Goal: Information Seeking & Learning: Learn about a topic

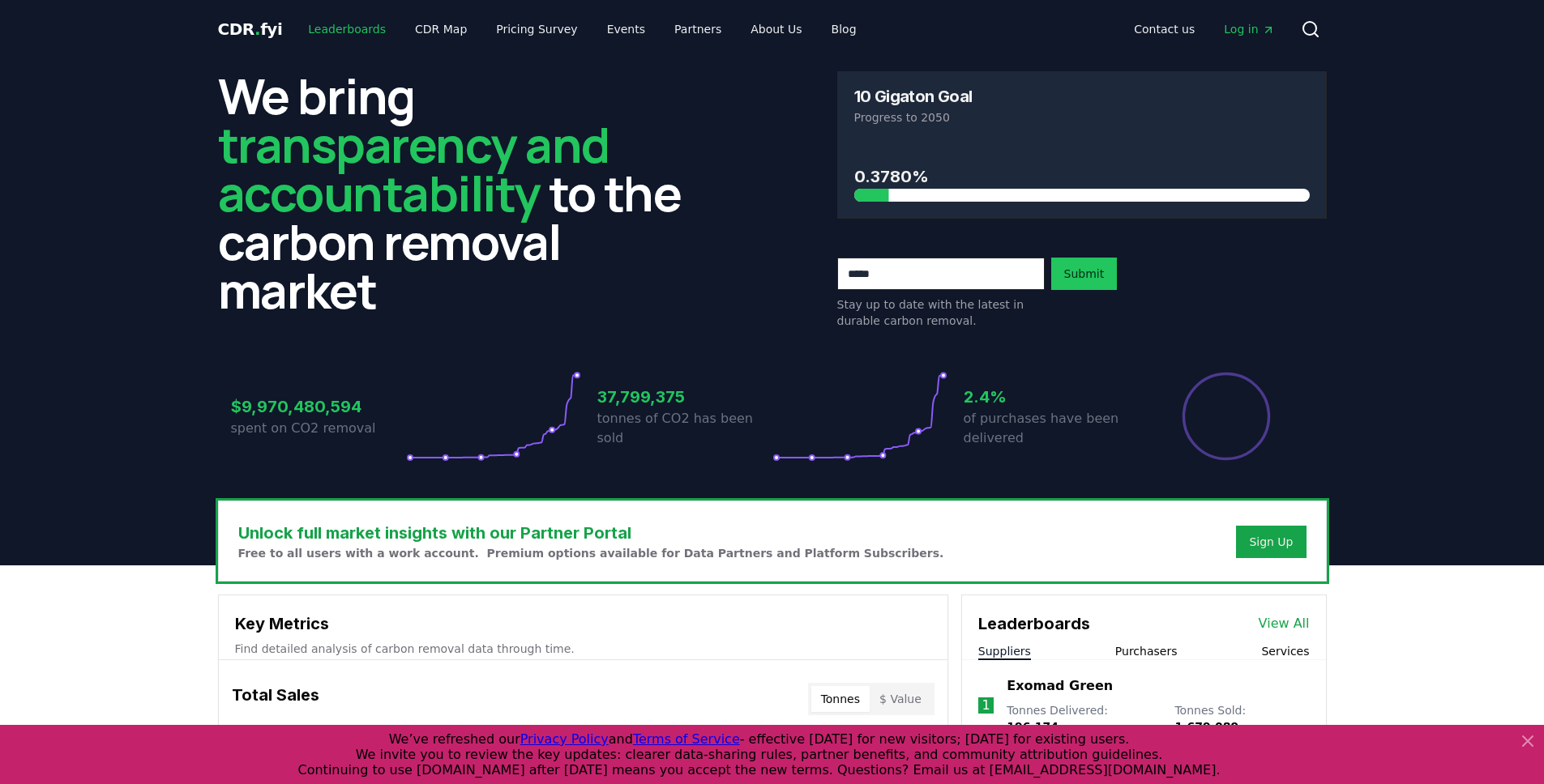
click at [337, 34] on link "Leaderboards" at bounding box center [347, 28] width 104 height 29
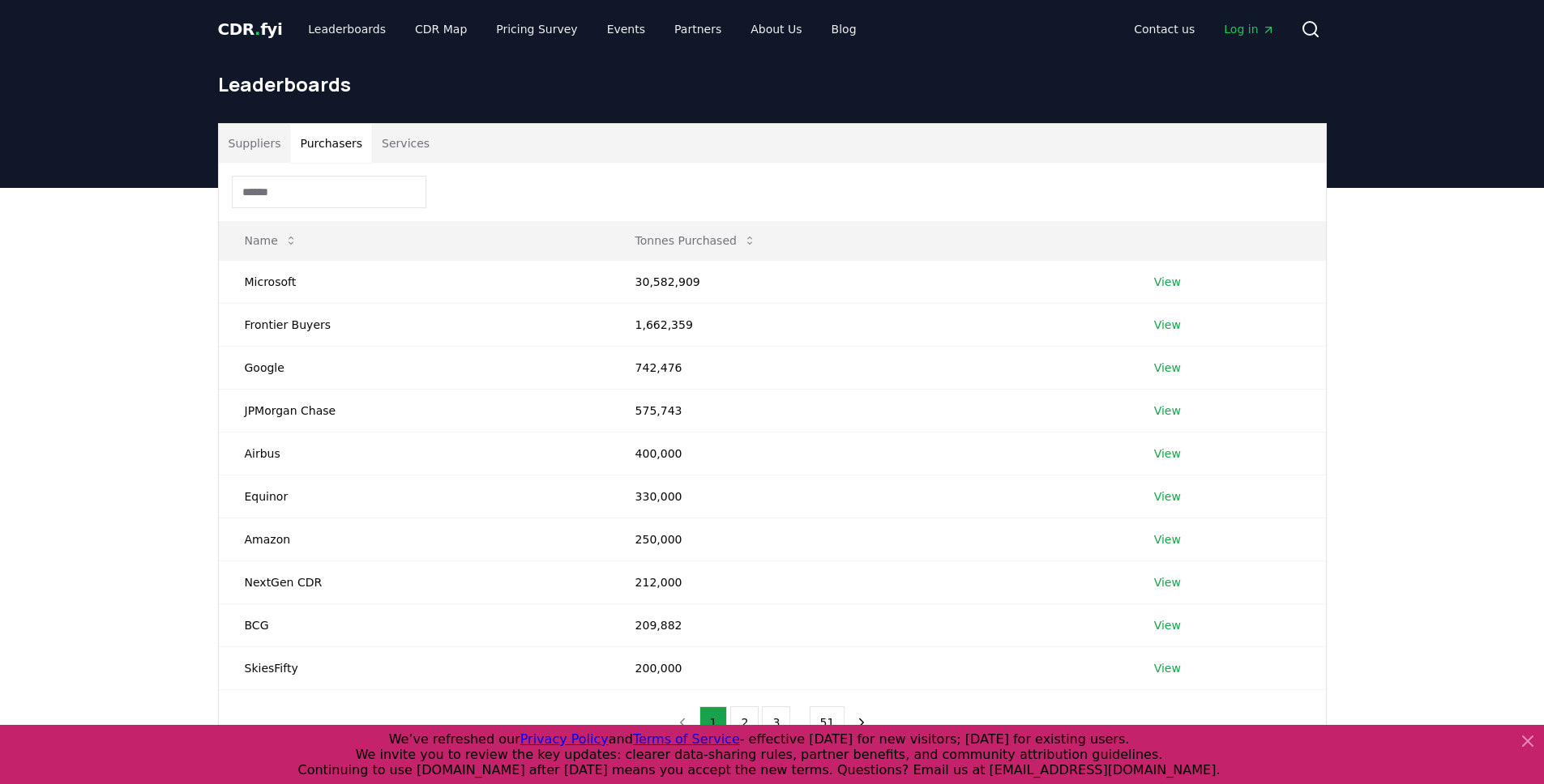
click at [329, 136] on button "Purchasers" at bounding box center [330, 142] width 82 height 39
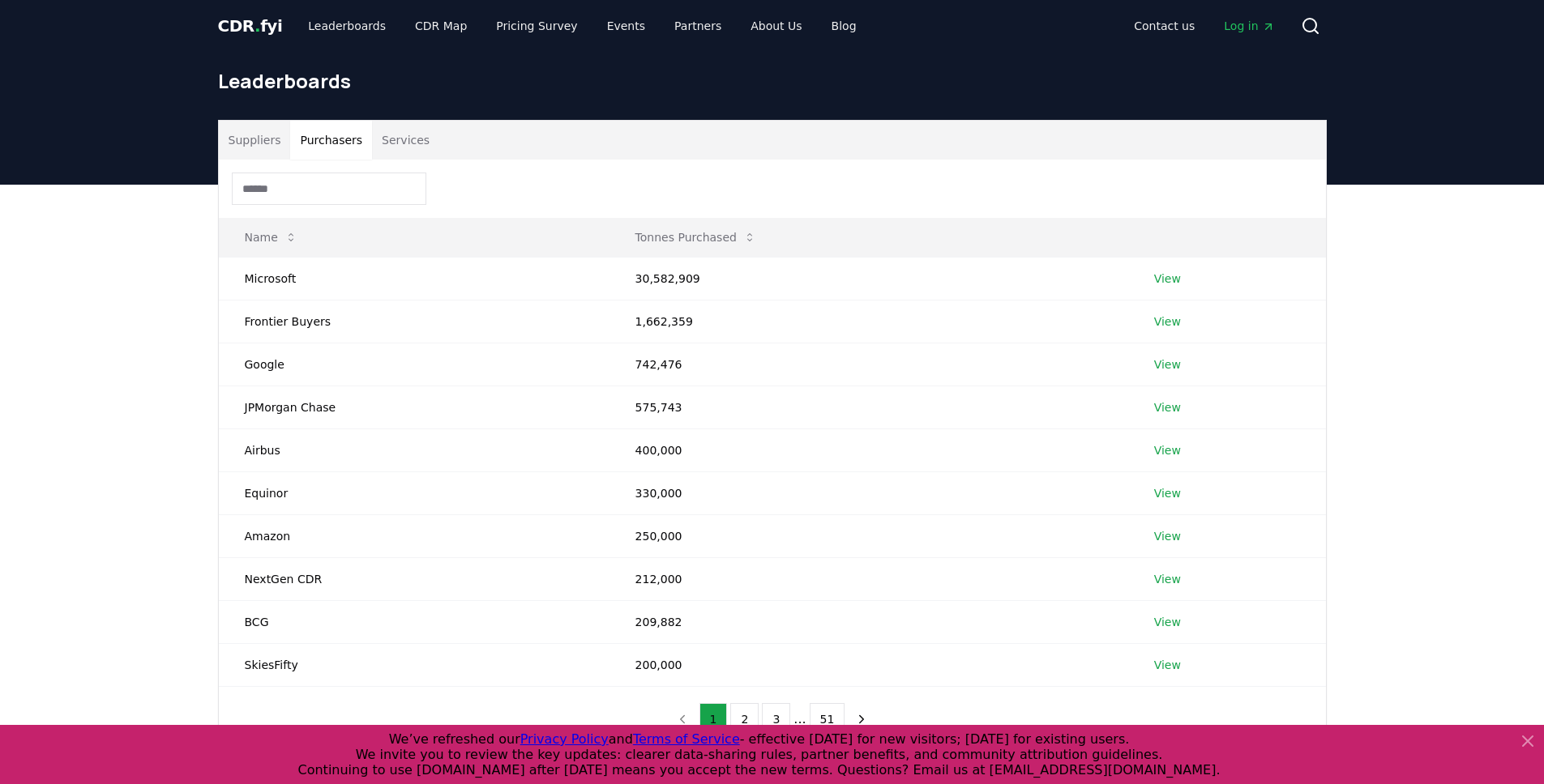
scroll to position [52, 0]
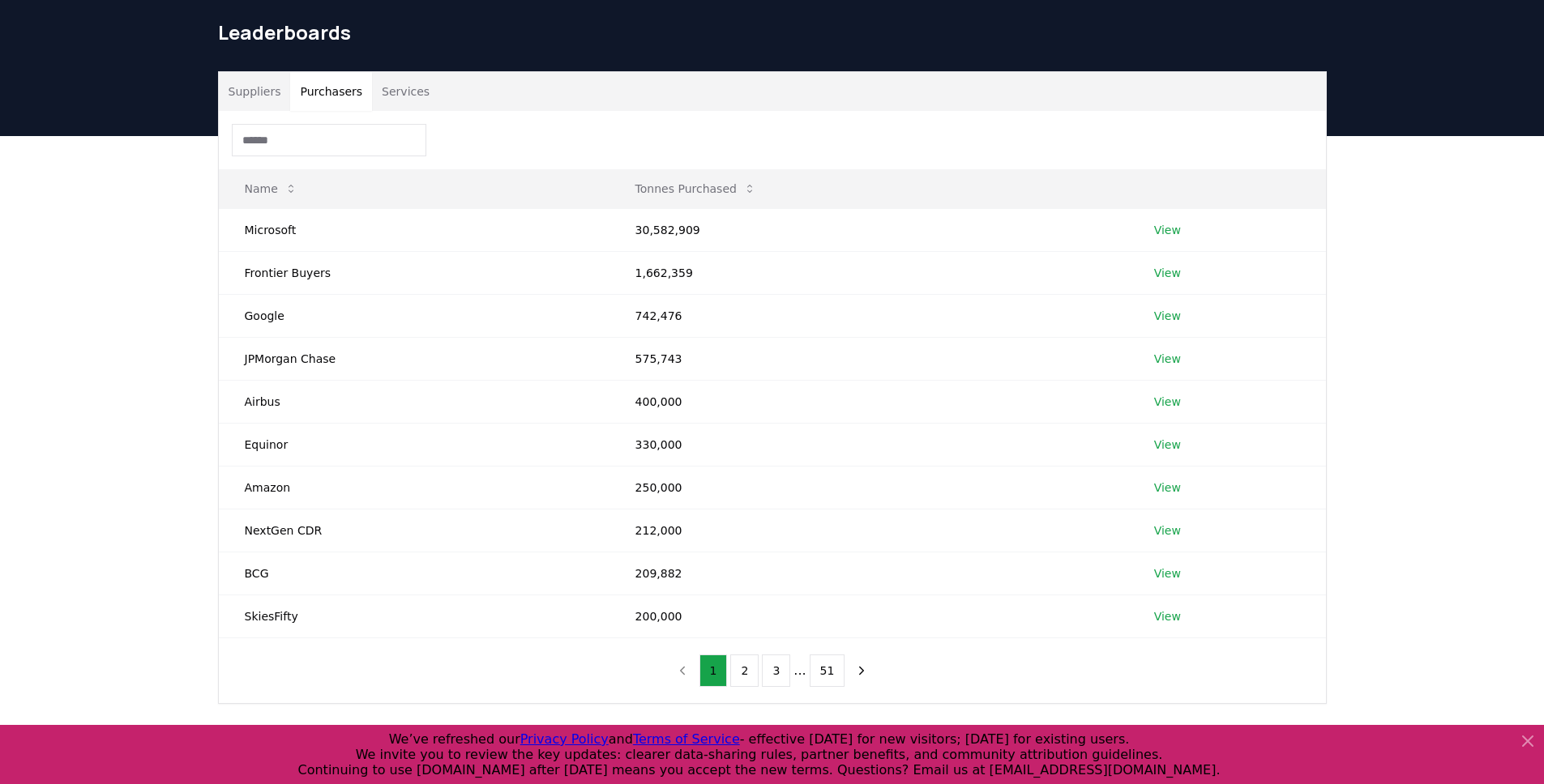
click at [143, 269] on div "Suppliers Purchasers Services Name Tonnes Purchased Microsoft 30,582,909 View F…" at bounding box center [772, 452] width 1544 height 633
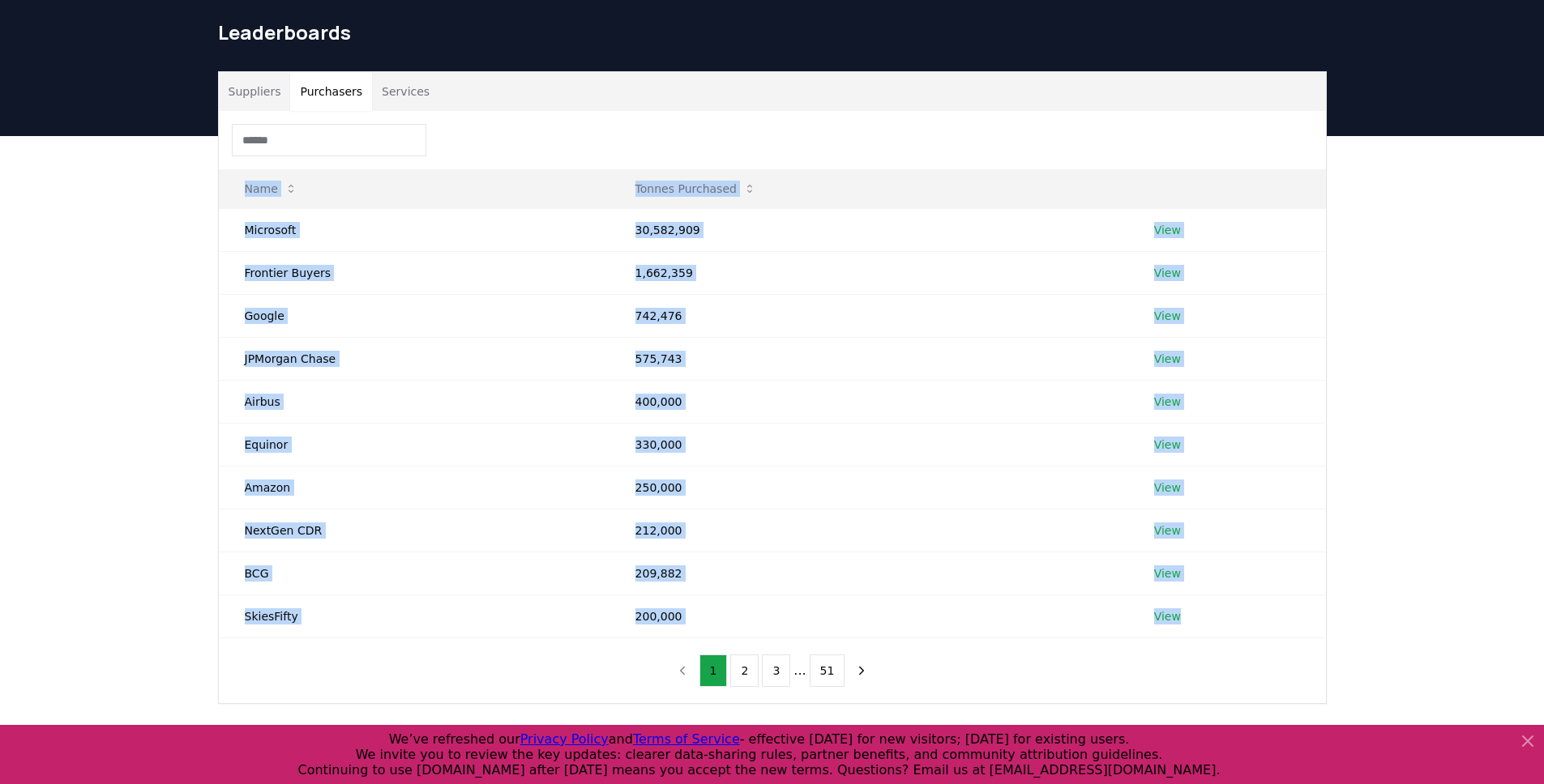
click at [143, 269] on div "Suppliers Purchasers Services Name Tonnes Purchased Microsoft 30,582,909 View F…" at bounding box center [772, 452] width 1544 height 633
click at [145, 260] on div "Suppliers Purchasers Services Name Tonnes Purchased Microsoft 30,582,909 View F…" at bounding box center [772, 452] width 1544 height 633
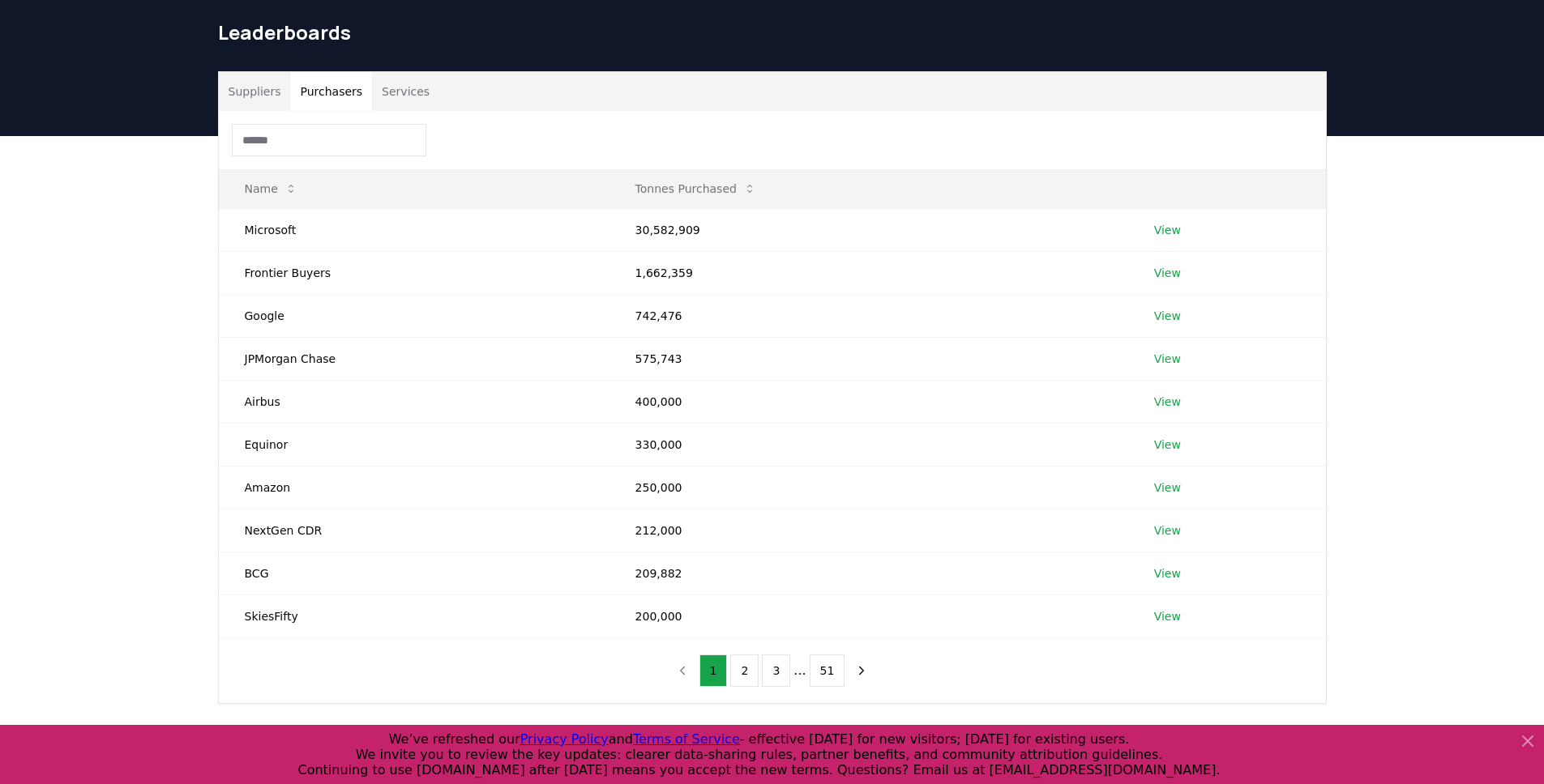
click at [133, 226] on div "Suppliers Purchasers Services Name Tonnes Purchased Microsoft 30,582,909 View F…" at bounding box center [772, 452] width 1544 height 633
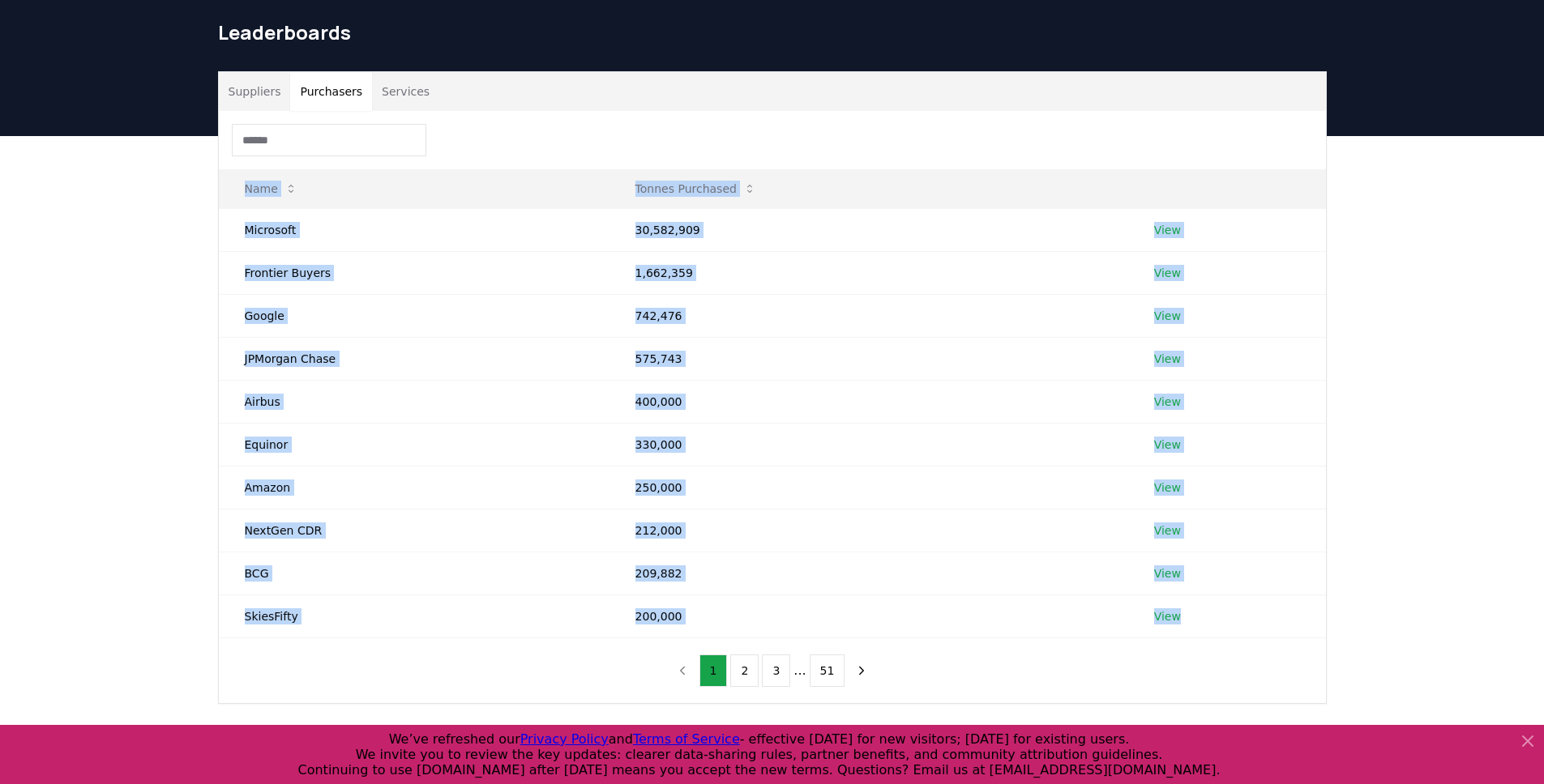
click at [133, 226] on div "Suppliers Purchasers Services Name Tonnes Purchased Microsoft 30,582,909 View F…" at bounding box center [772, 452] width 1544 height 633
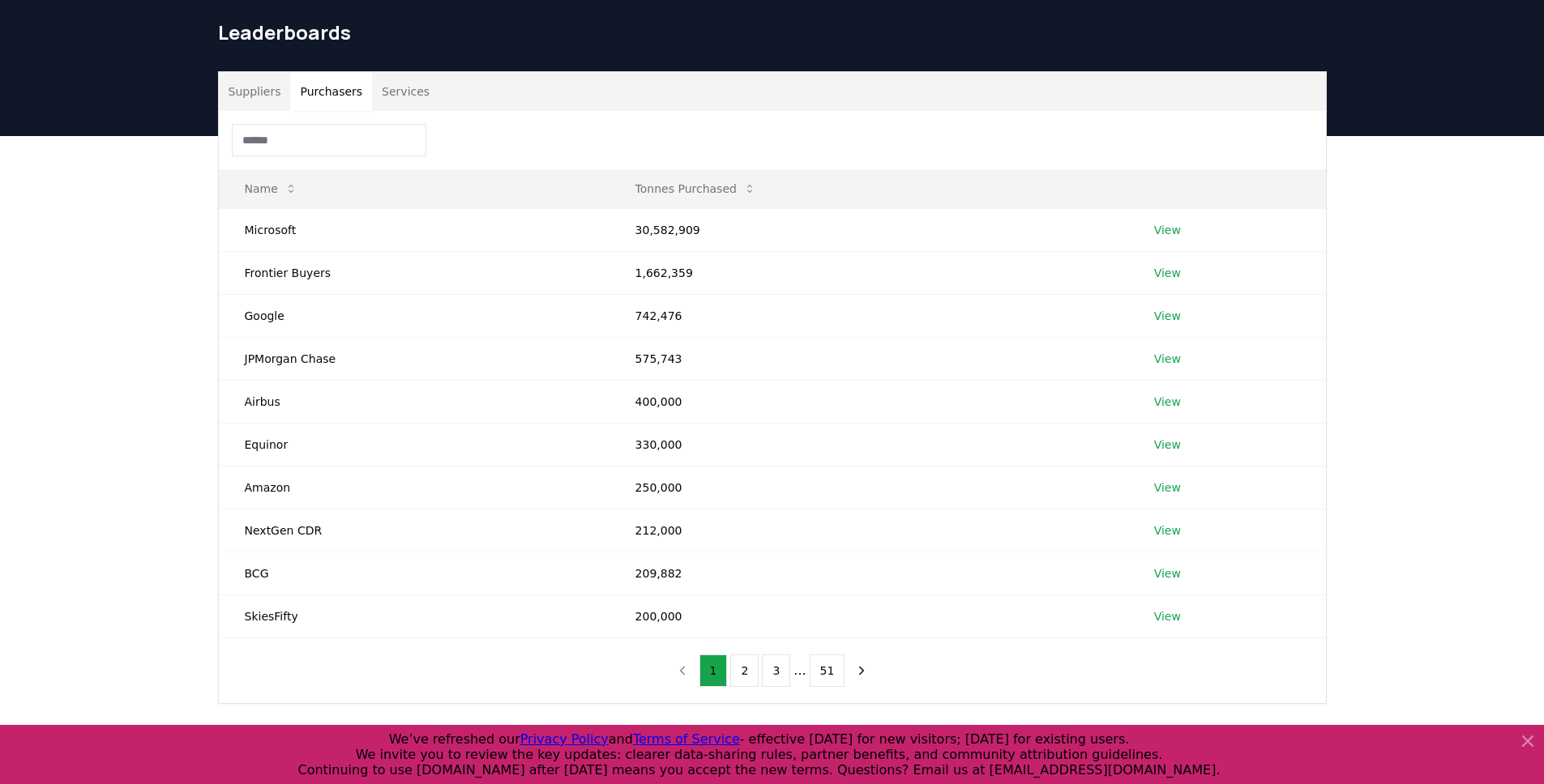
click at [87, 217] on div "Suppliers Purchasers Services Name Tonnes Purchased Microsoft 30,582,909 View F…" at bounding box center [772, 452] width 1544 height 633
click at [88, 216] on div "Suppliers Purchasers Services Name Tonnes Purchased Microsoft 30,582,909 View F…" at bounding box center [772, 452] width 1544 height 633
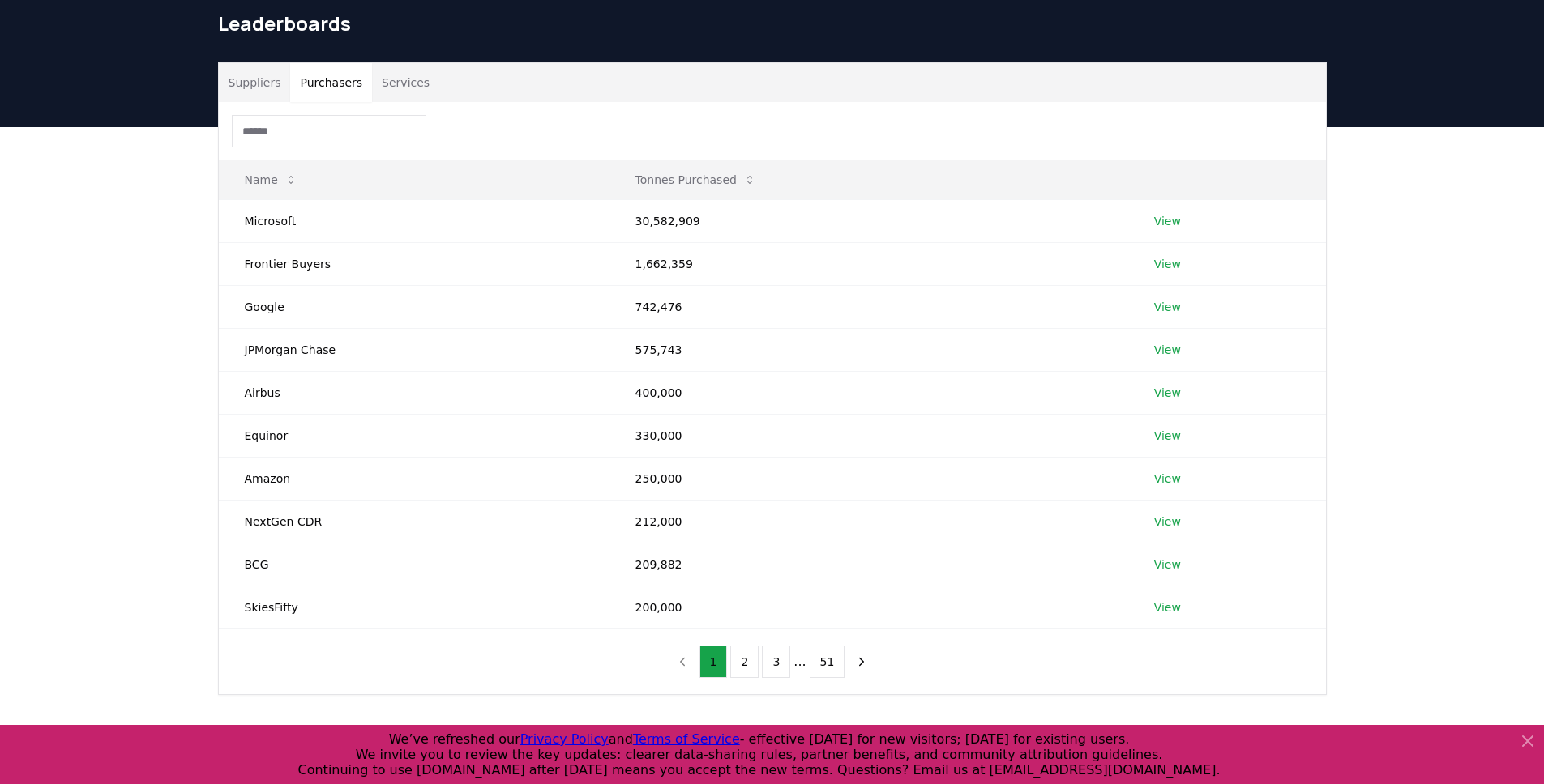
scroll to position [61, 0]
click at [749, 669] on button "2" at bounding box center [745, 661] width 28 height 32
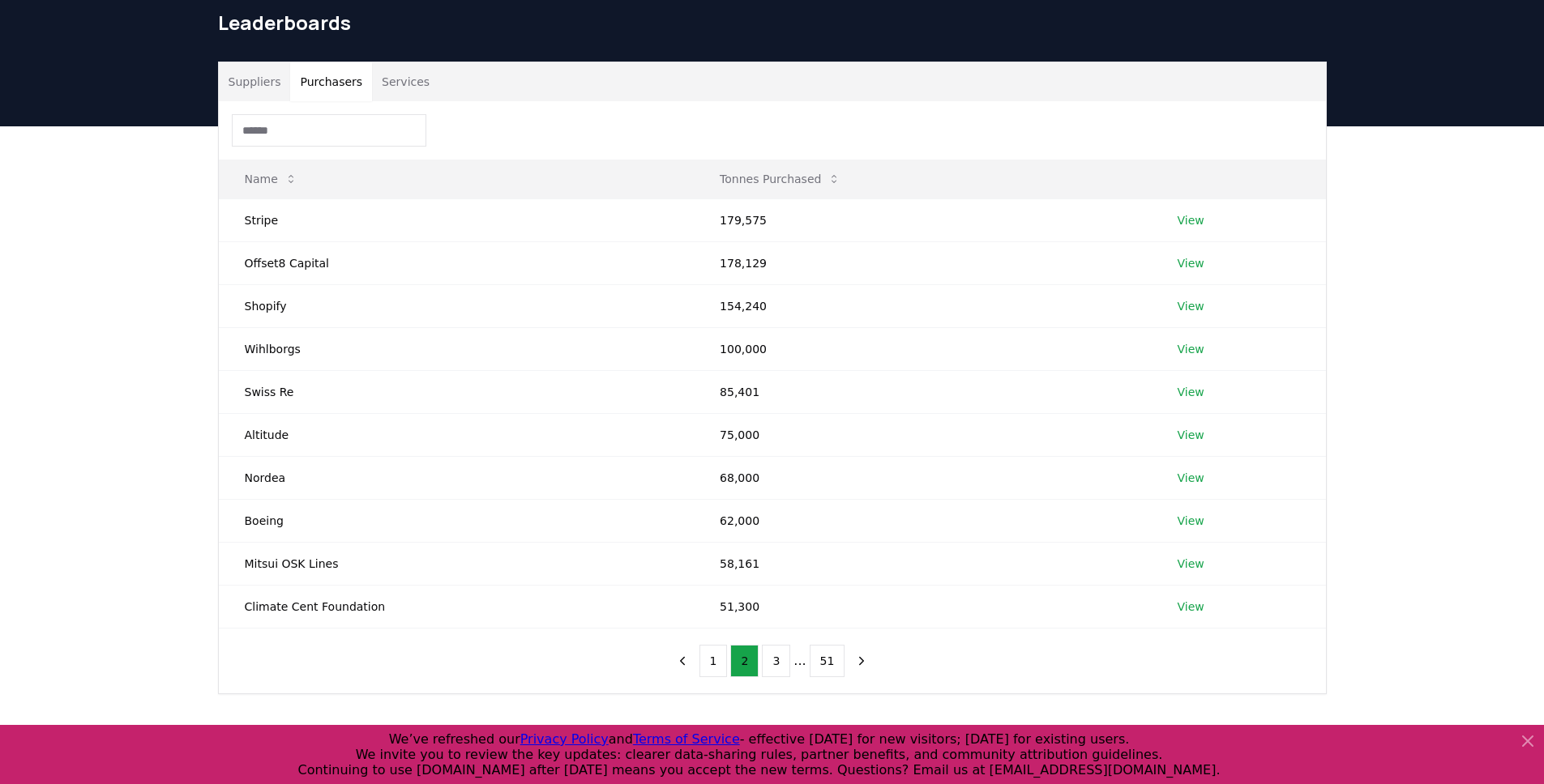
click at [72, 217] on div "Suppliers Purchasers Services Name Tonnes Purchased Stripe 179,575 View Offset8…" at bounding box center [772, 442] width 1544 height 633
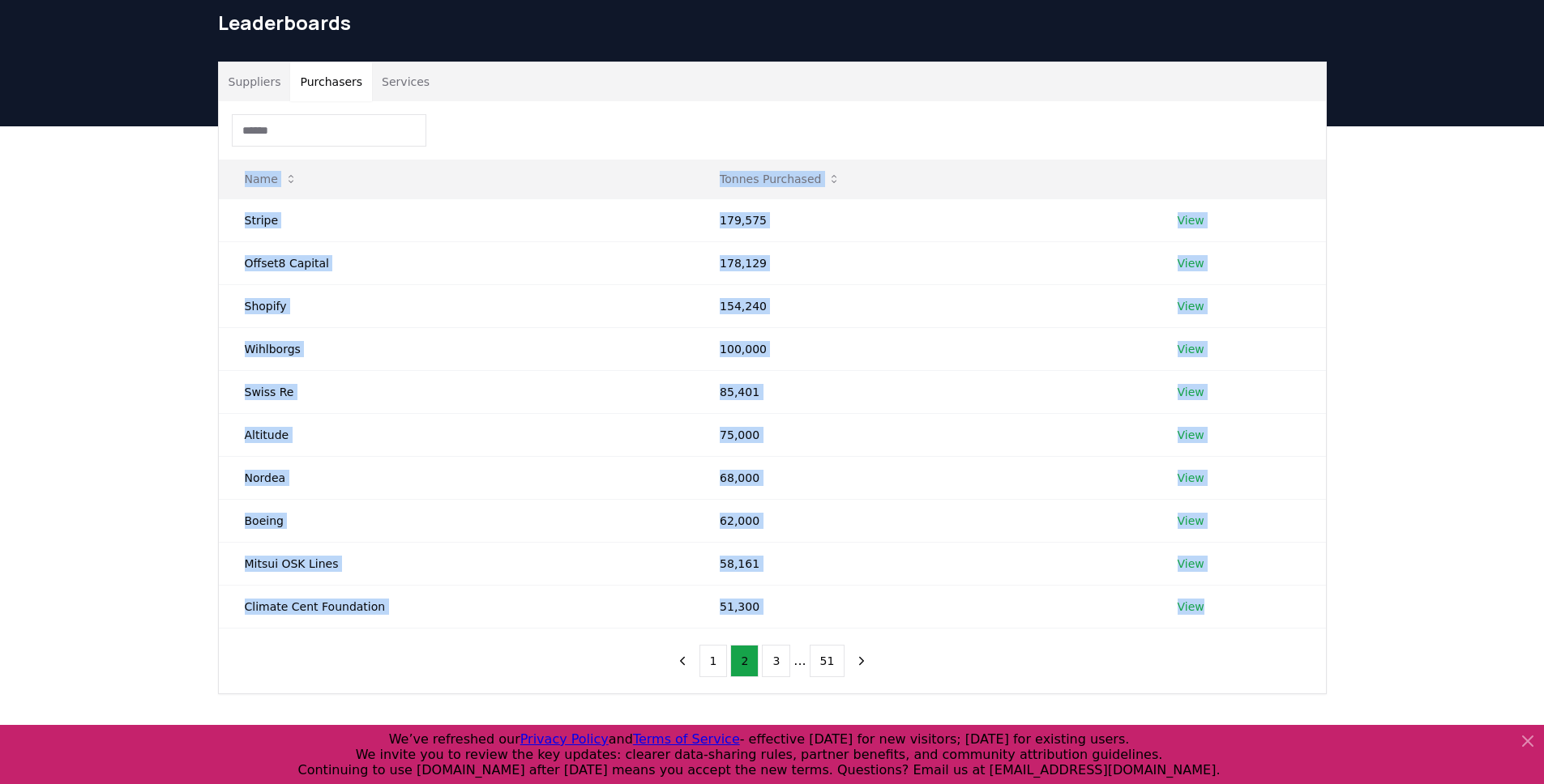
click at [72, 217] on div "Suppliers Purchasers Services Name Tonnes Purchased Stripe 179,575 View Offset8…" at bounding box center [772, 442] width 1544 height 633
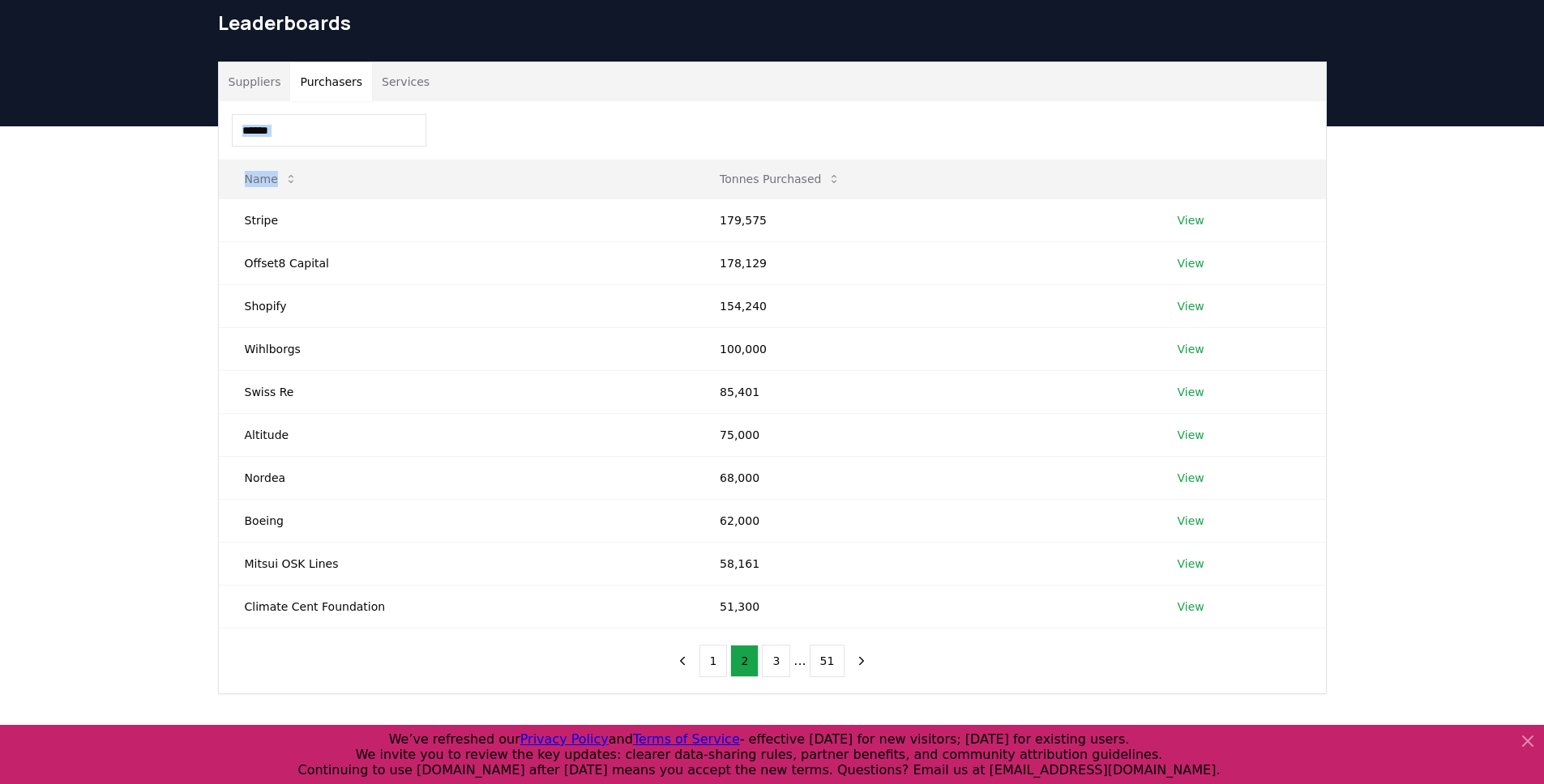
click at [72, 217] on div "Suppliers Purchasers Services Name Tonnes Purchased Stripe 179,575 View Offset8…" at bounding box center [772, 442] width 1544 height 633
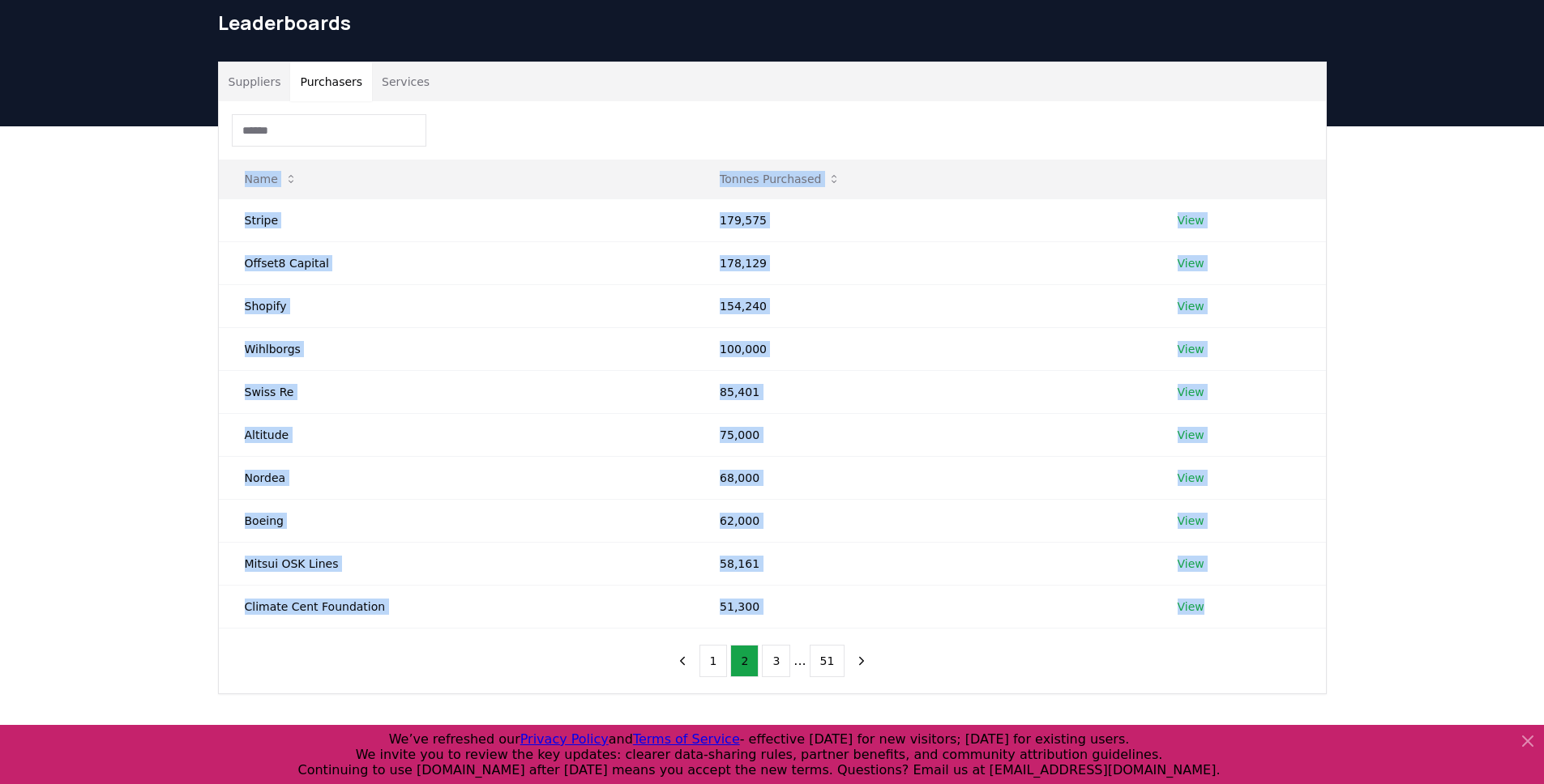
click at [72, 217] on div "Suppliers Purchasers Services Name Tonnes Purchased Stripe 179,575 View Offset8…" at bounding box center [772, 442] width 1544 height 633
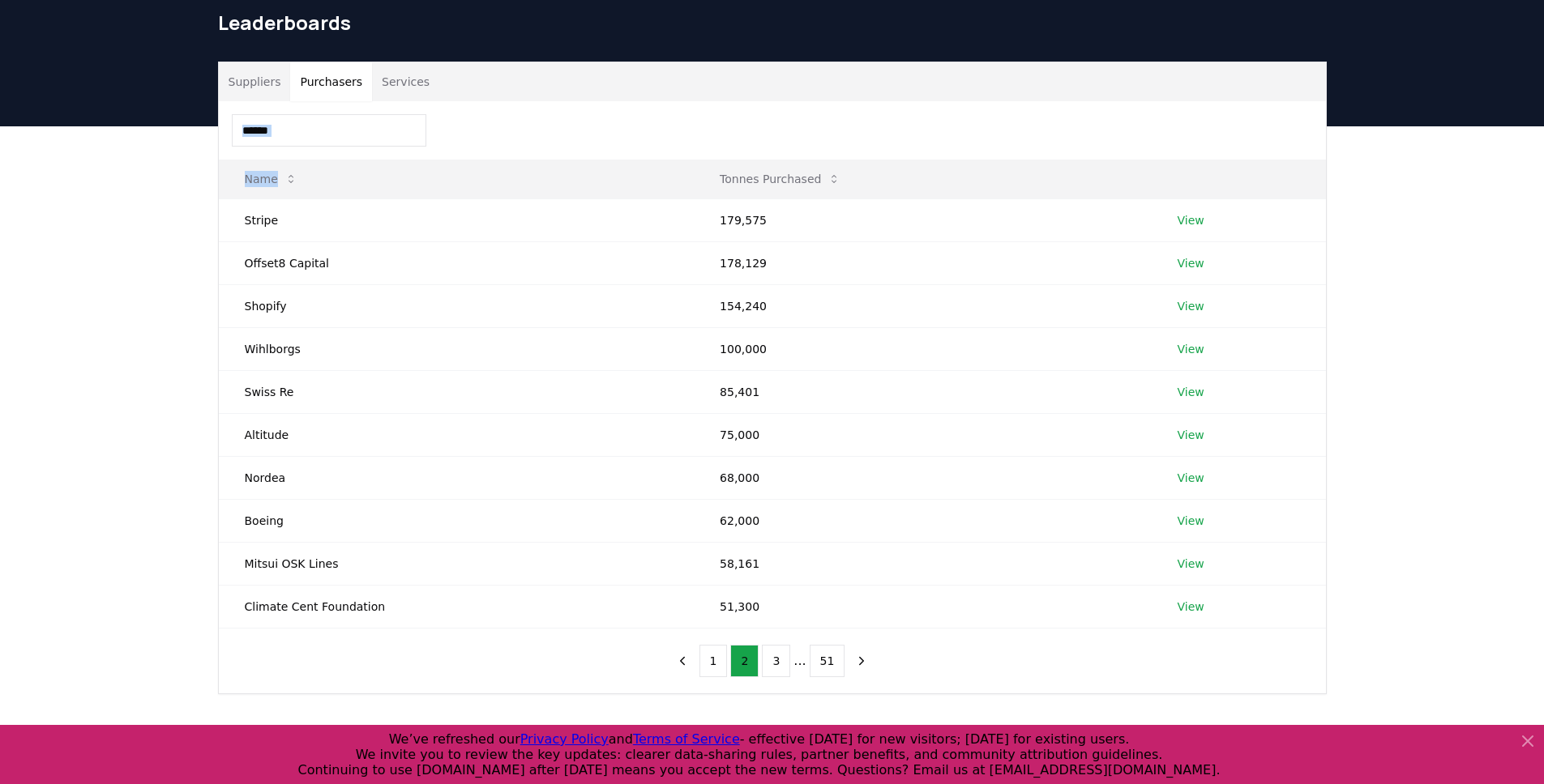
click at [72, 217] on div "Suppliers Purchasers Services Name Tonnes Purchased Stripe 179,575 View Offset8…" at bounding box center [772, 442] width 1544 height 633
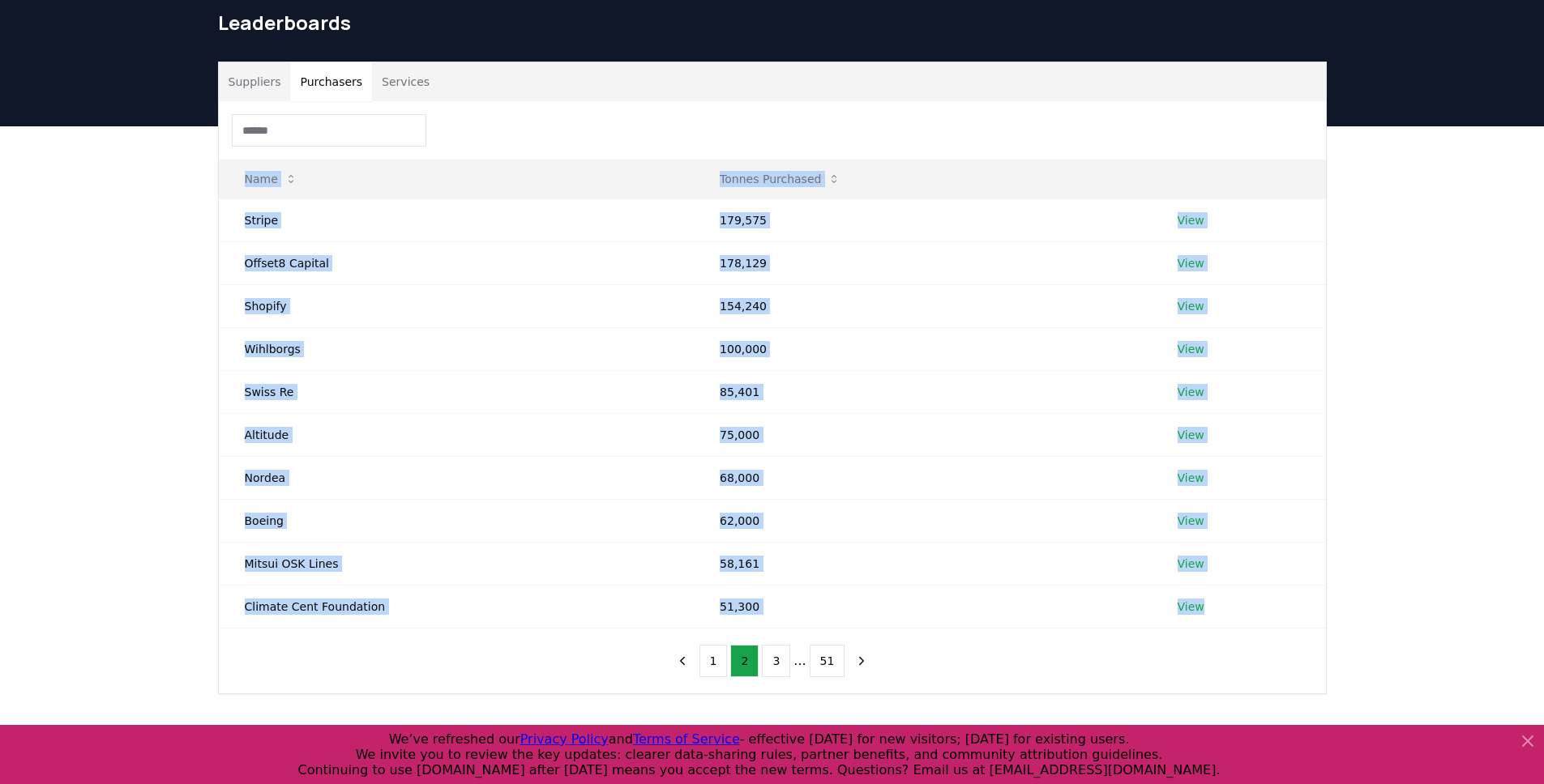
click at [72, 217] on div "Suppliers Purchasers Services Name Tonnes Purchased Stripe 179,575 View Offset8…" at bounding box center [772, 442] width 1544 height 633
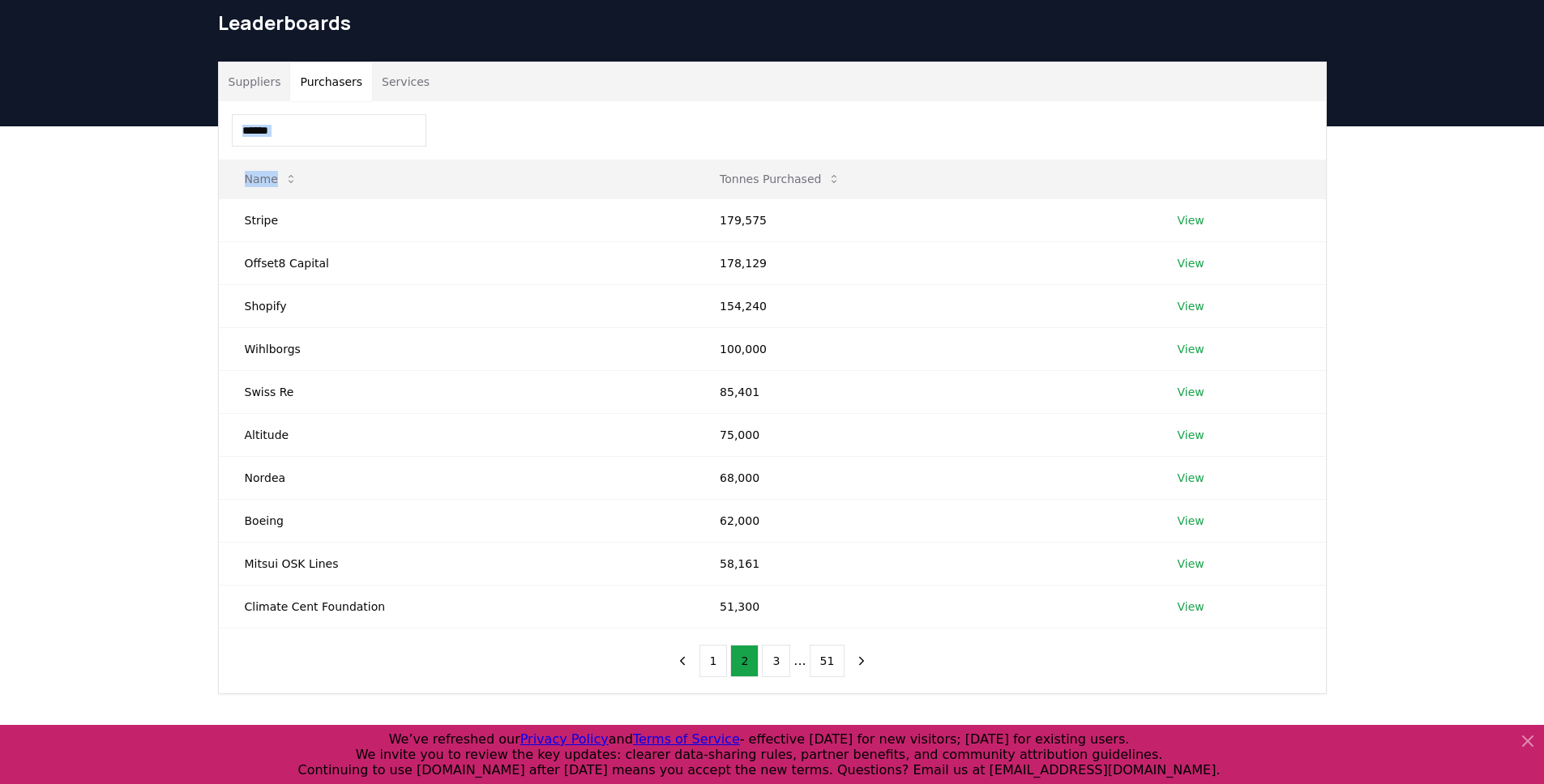
click at [72, 217] on div "Suppliers Purchasers Services Name Tonnes Purchased Stripe 179,575 View Offset8…" at bounding box center [772, 442] width 1544 height 633
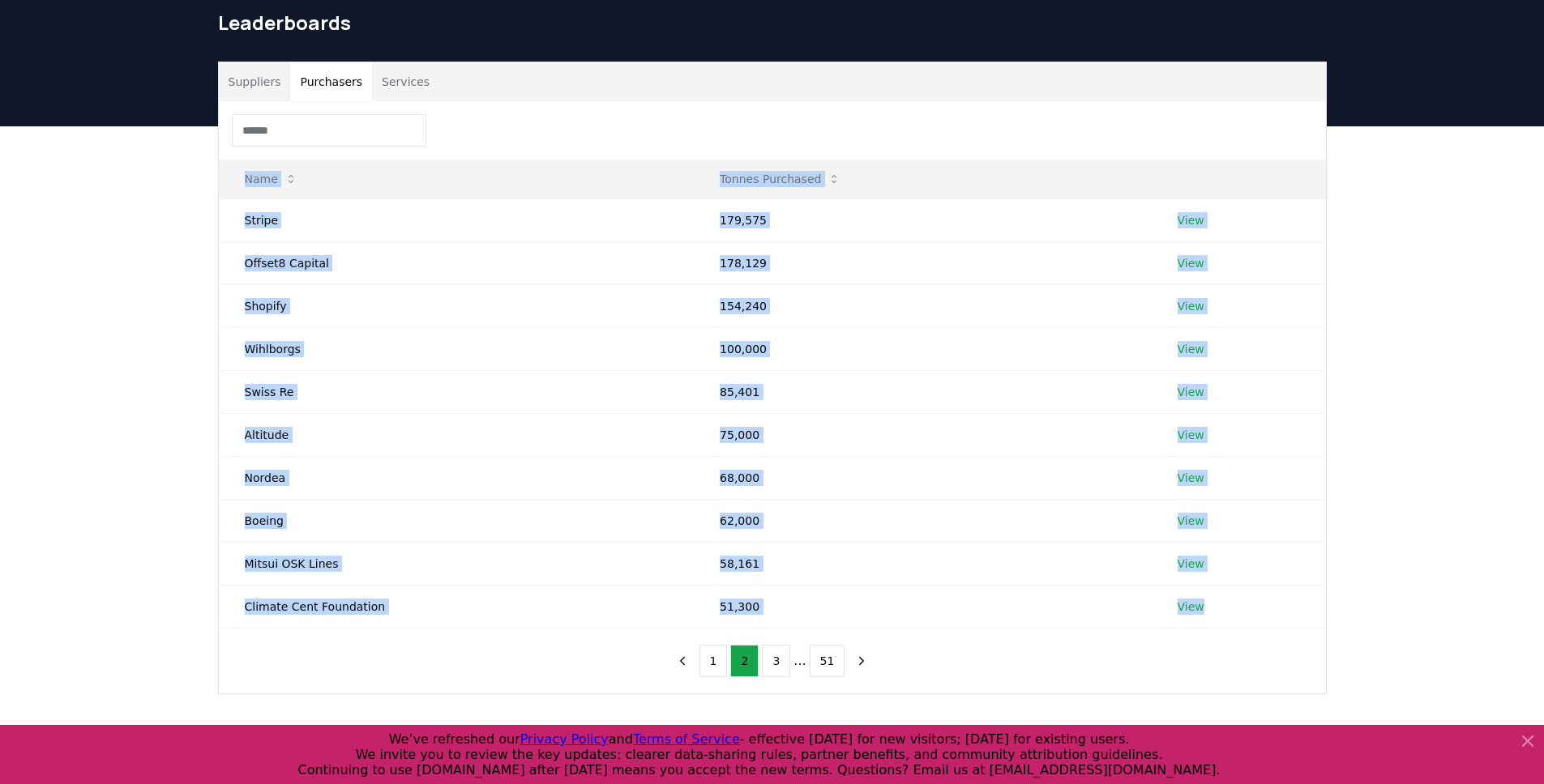
click at [72, 217] on div "Suppliers Purchasers Services Name Tonnes Purchased Stripe 179,575 View Offset8…" at bounding box center [772, 442] width 1544 height 633
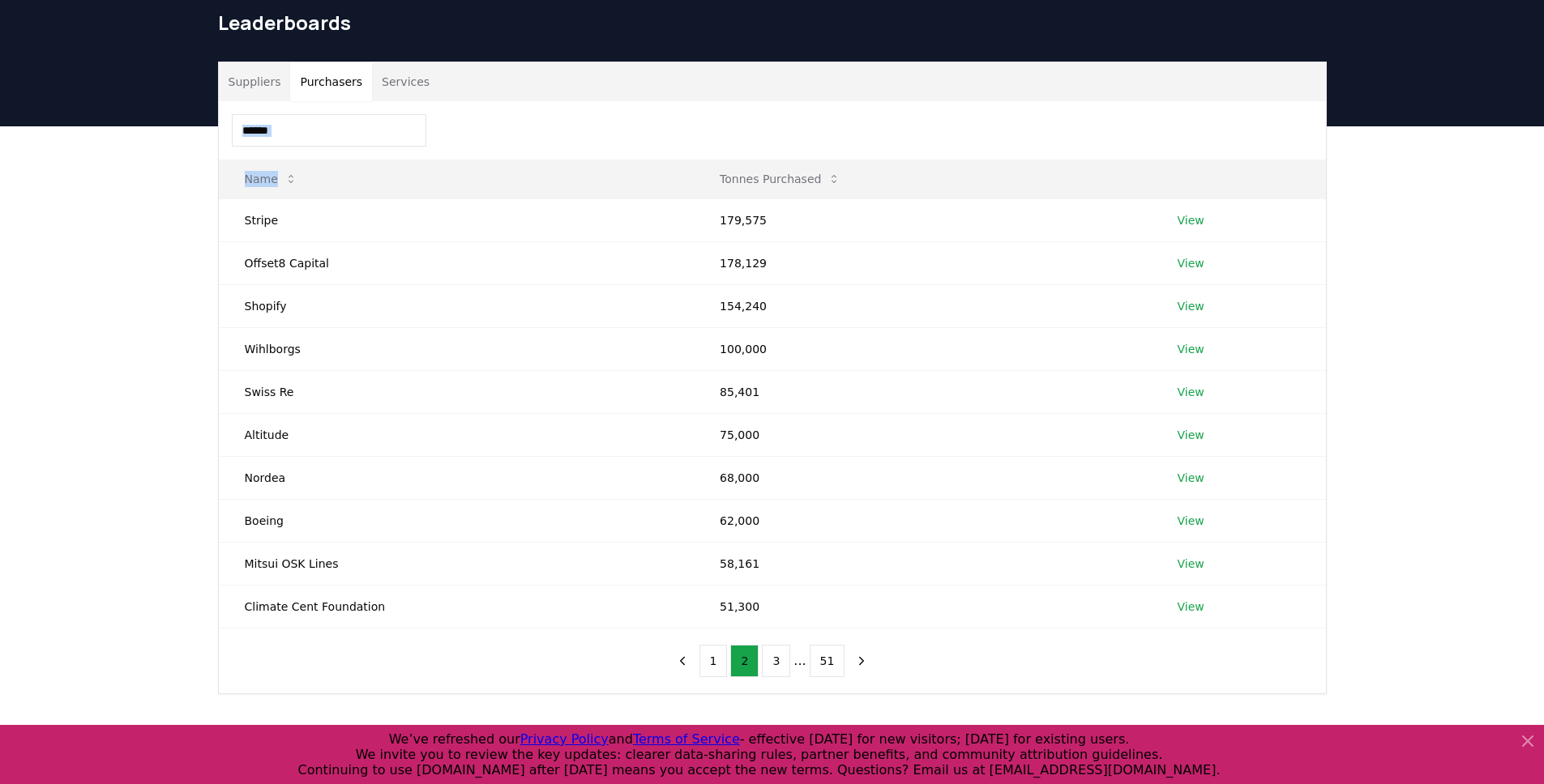
click at [72, 217] on div "Suppliers Purchasers Services Name Tonnes Purchased Stripe 179,575 View Offset8…" at bounding box center [772, 442] width 1544 height 633
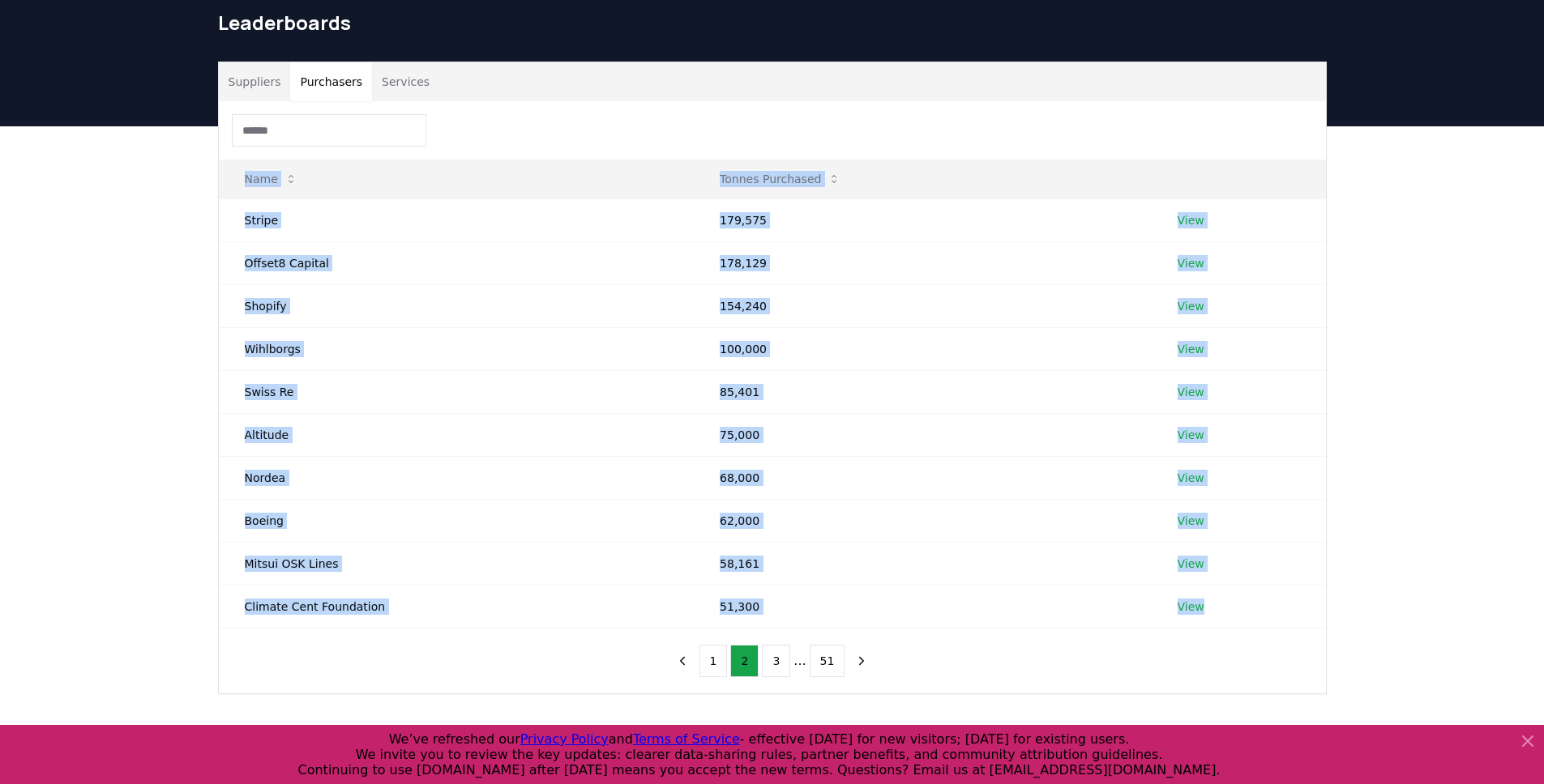
click at [72, 217] on div "Suppliers Purchasers Services Name Tonnes Purchased Stripe 179,575 View Offset8…" at bounding box center [772, 442] width 1544 height 633
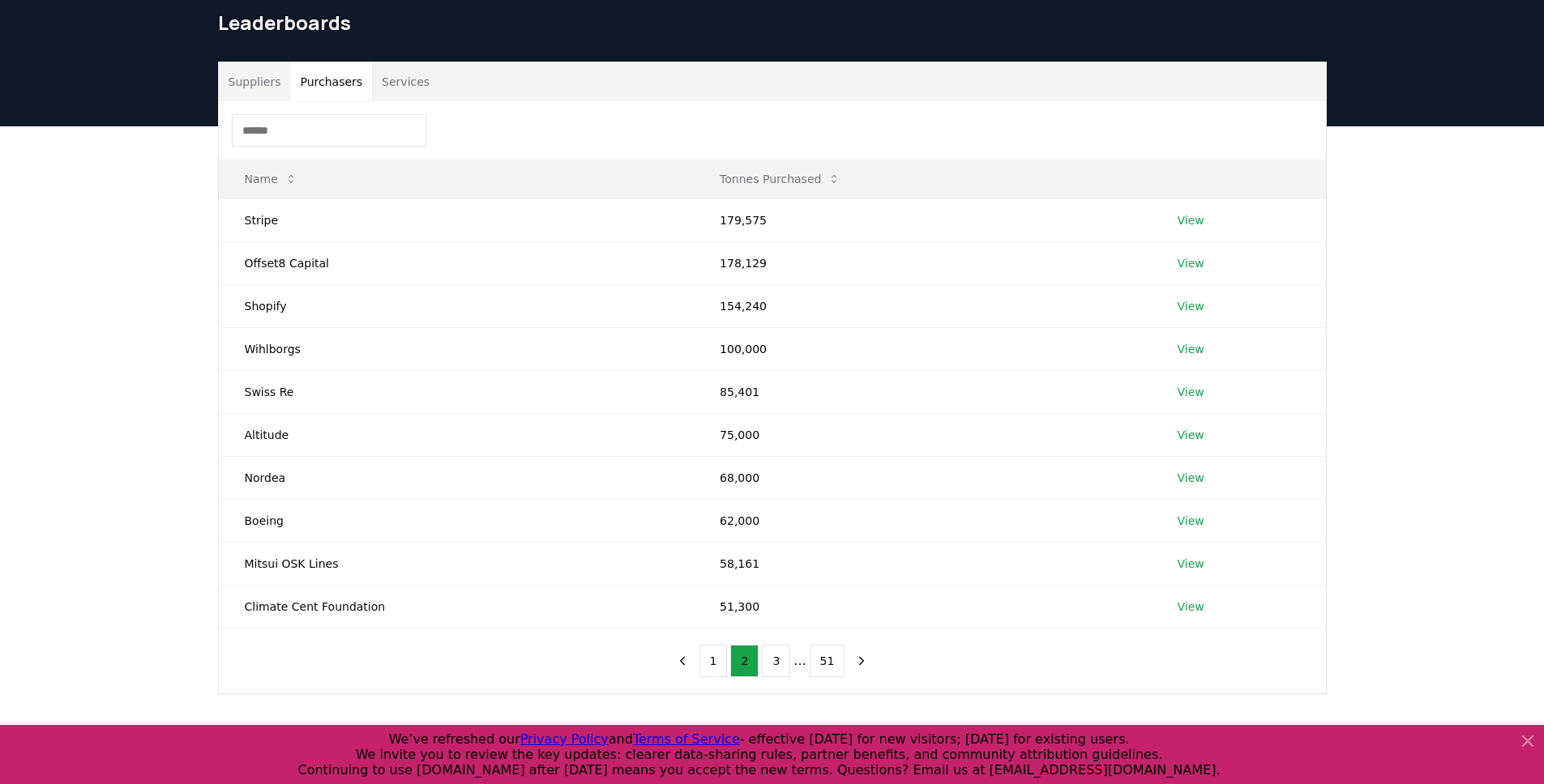
click at [60, 262] on div "Suppliers Purchasers Services Name Tonnes Purchased Stripe 179,575 View Offset8…" at bounding box center [772, 442] width 1544 height 633
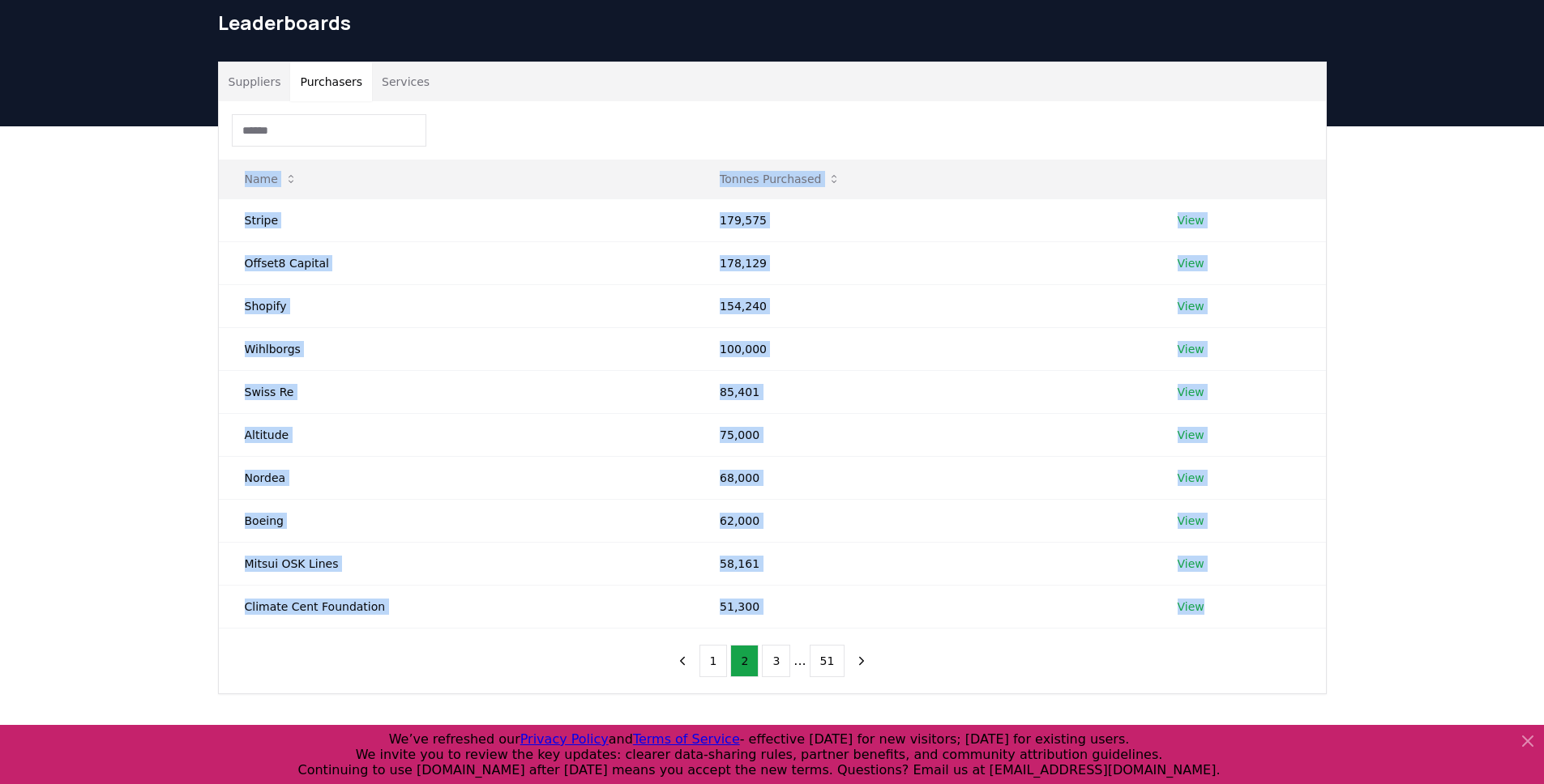
click at [60, 259] on div "Suppliers Purchasers Services Name Tonnes Purchased Stripe 179,575 View Offset8…" at bounding box center [772, 442] width 1544 height 633
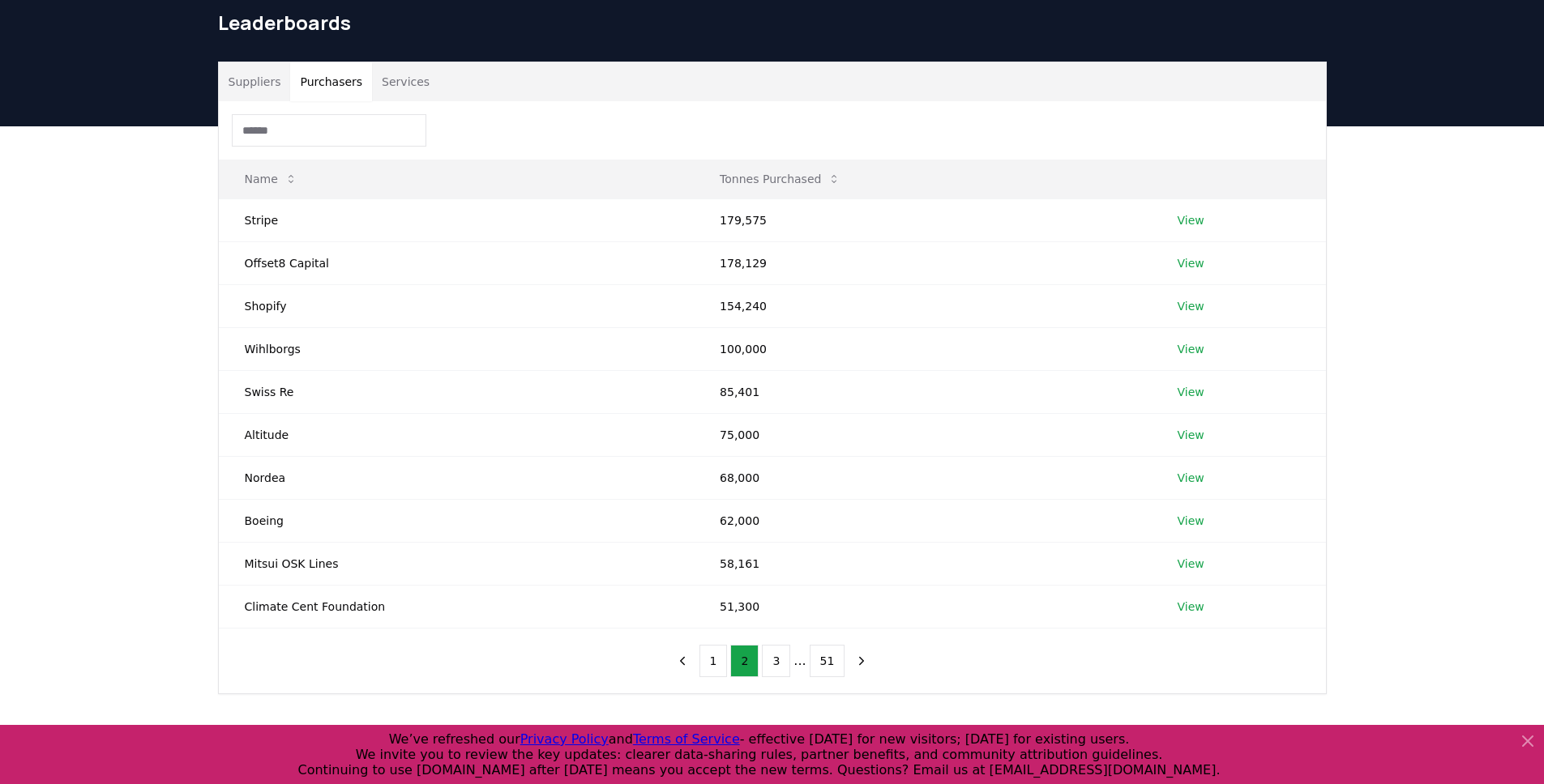
click at [60, 258] on div "Suppliers Purchasers Services Name Tonnes Purchased Stripe 179,575 View Offset8…" at bounding box center [772, 442] width 1544 height 633
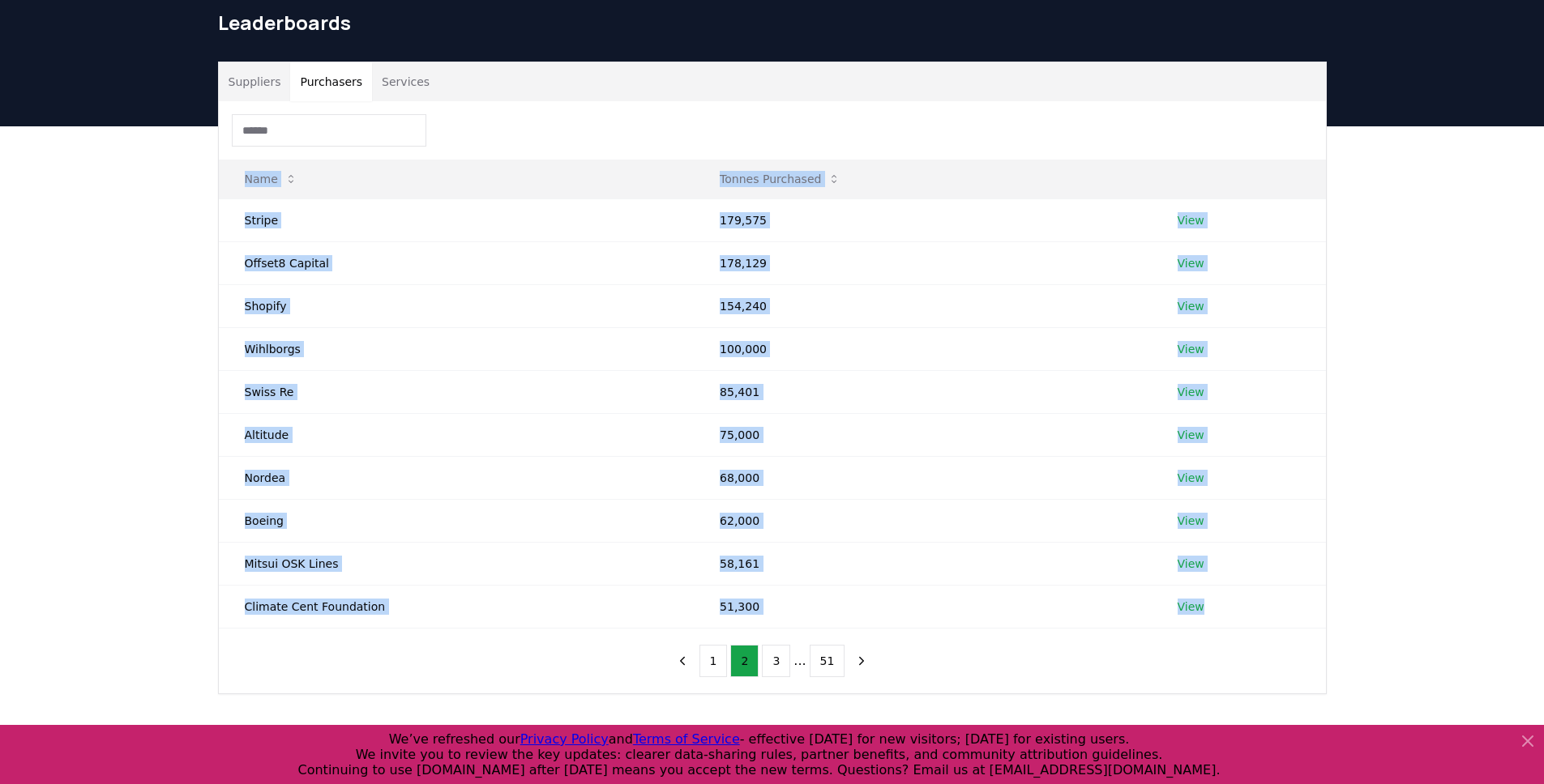
click at [60, 258] on div "Suppliers Purchasers Services Name Tonnes Purchased Stripe 179,575 View Offset8…" at bounding box center [772, 442] width 1544 height 633
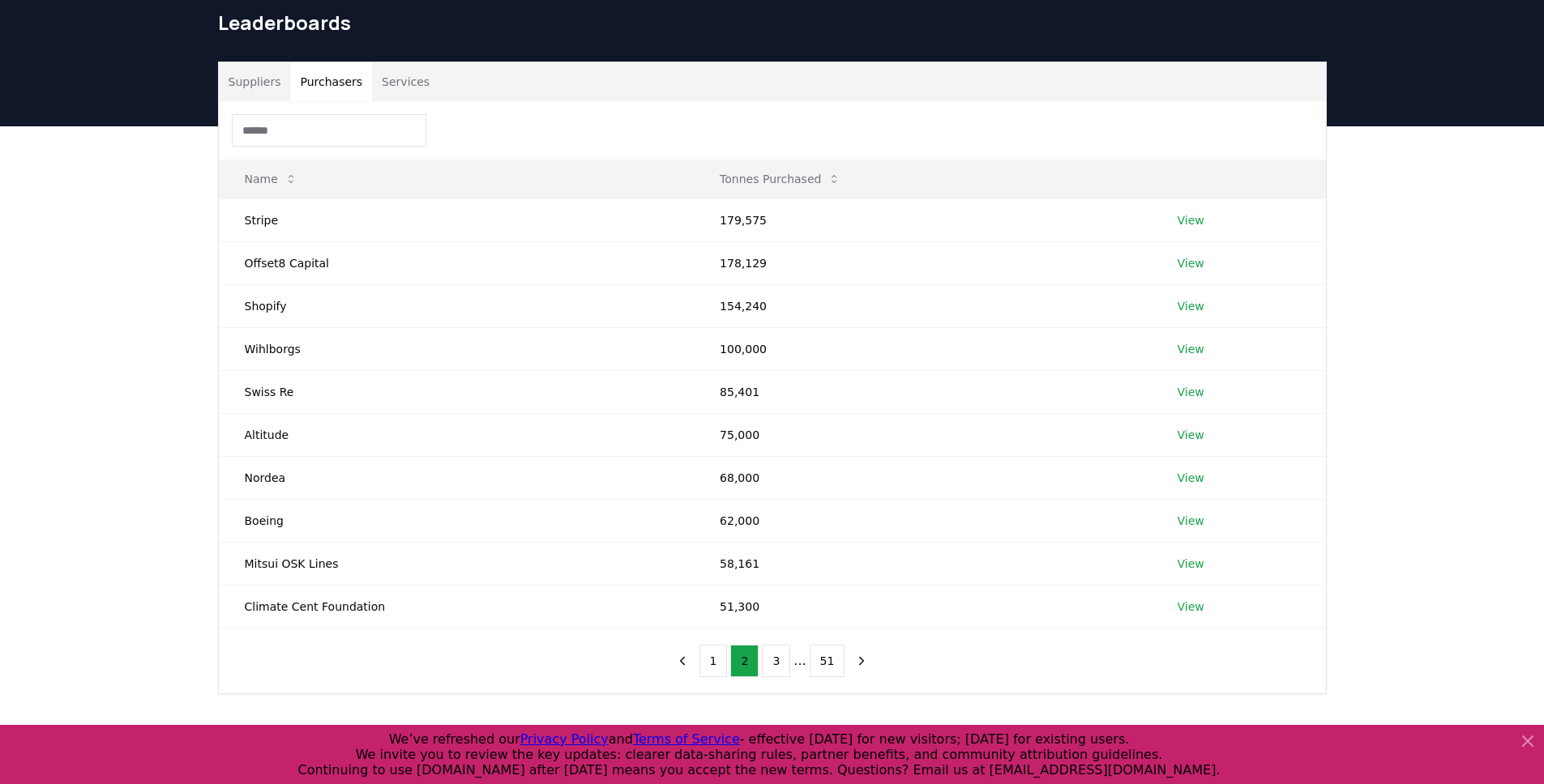
click at [330, 646] on div "Name Tonnes Purchased Stripe 179,575 View Offset8 Capital 178,129 View Shopify …" at bounding box center [772, 397] width 1107 height 592
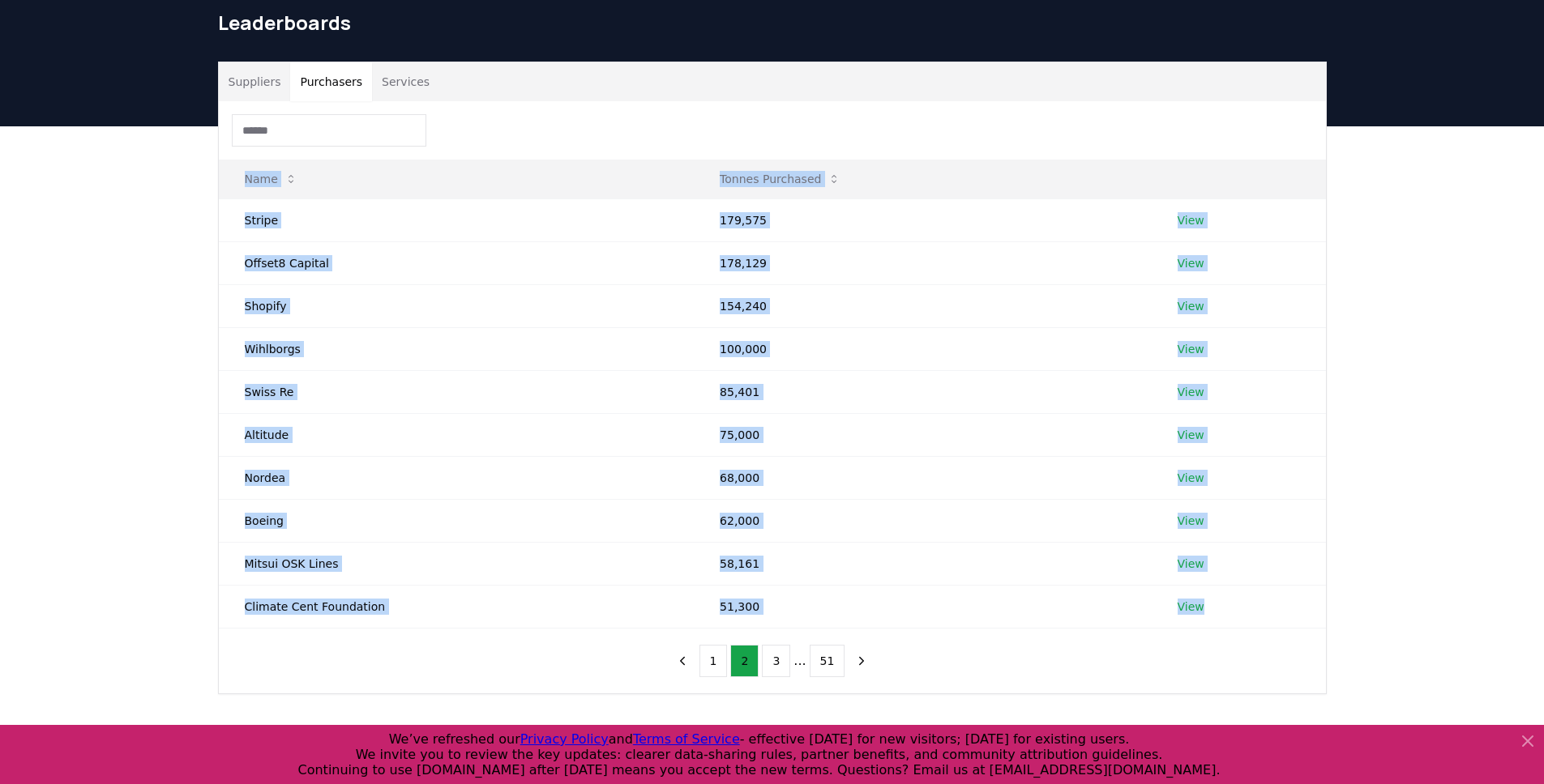
click at [330, 646] on div "Name Tonnes Purchased Stripe 179,575 View Offset8 Capital 178,129 View Shopify …" at bounding box center [772, 397] width 1107 height 592
click at [325, 654] on div "Name Tonnes Purchased Stripe 179,575 View Offset8 Capital 178,129 View Shopify …" at bounding box center [772, 397] width 1107 height 592
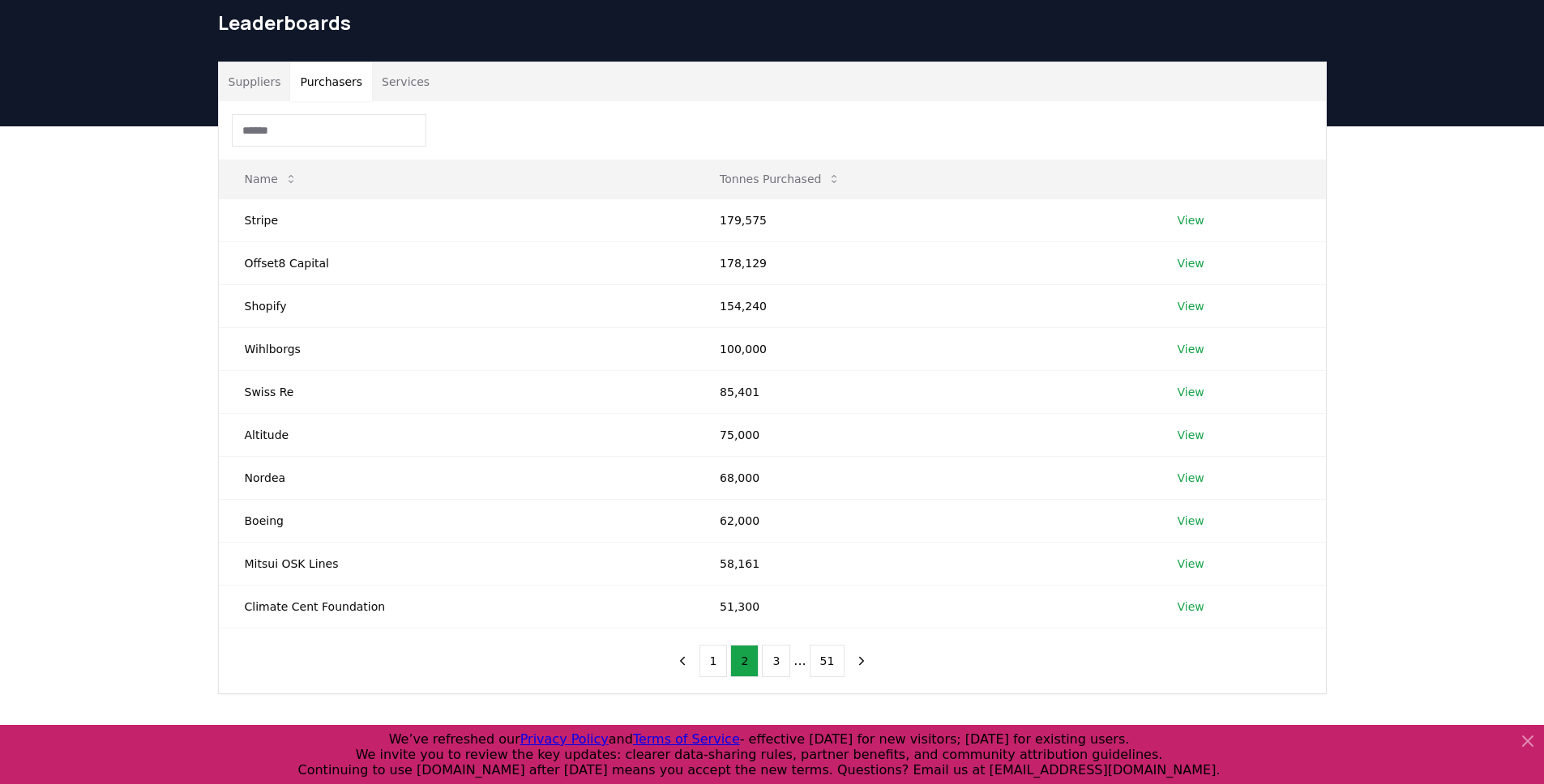
click at [323, 654] on div "Name Tonnes Purchased Stripe 179,575 View Offset8 Capital 178,129 View Shopify …" at bounding box center [772, 397] width 1107 height 592
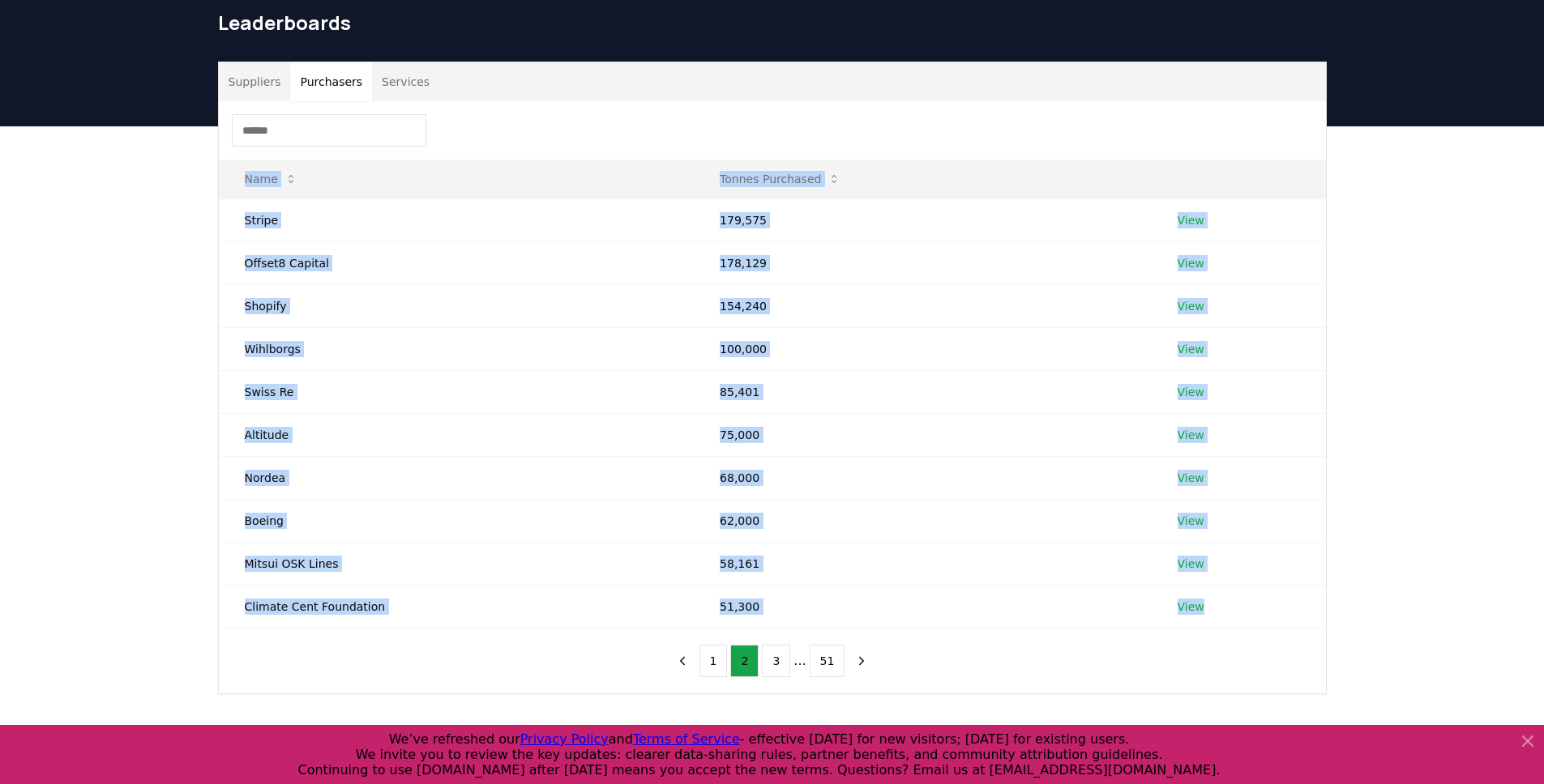
click at [323, 654] on div "Name Tonnes Purchased Stripe 179,575 View Offset8 Capital 178,129 View Shopify …" at bounding box center [772, 397] width 1107 height 592
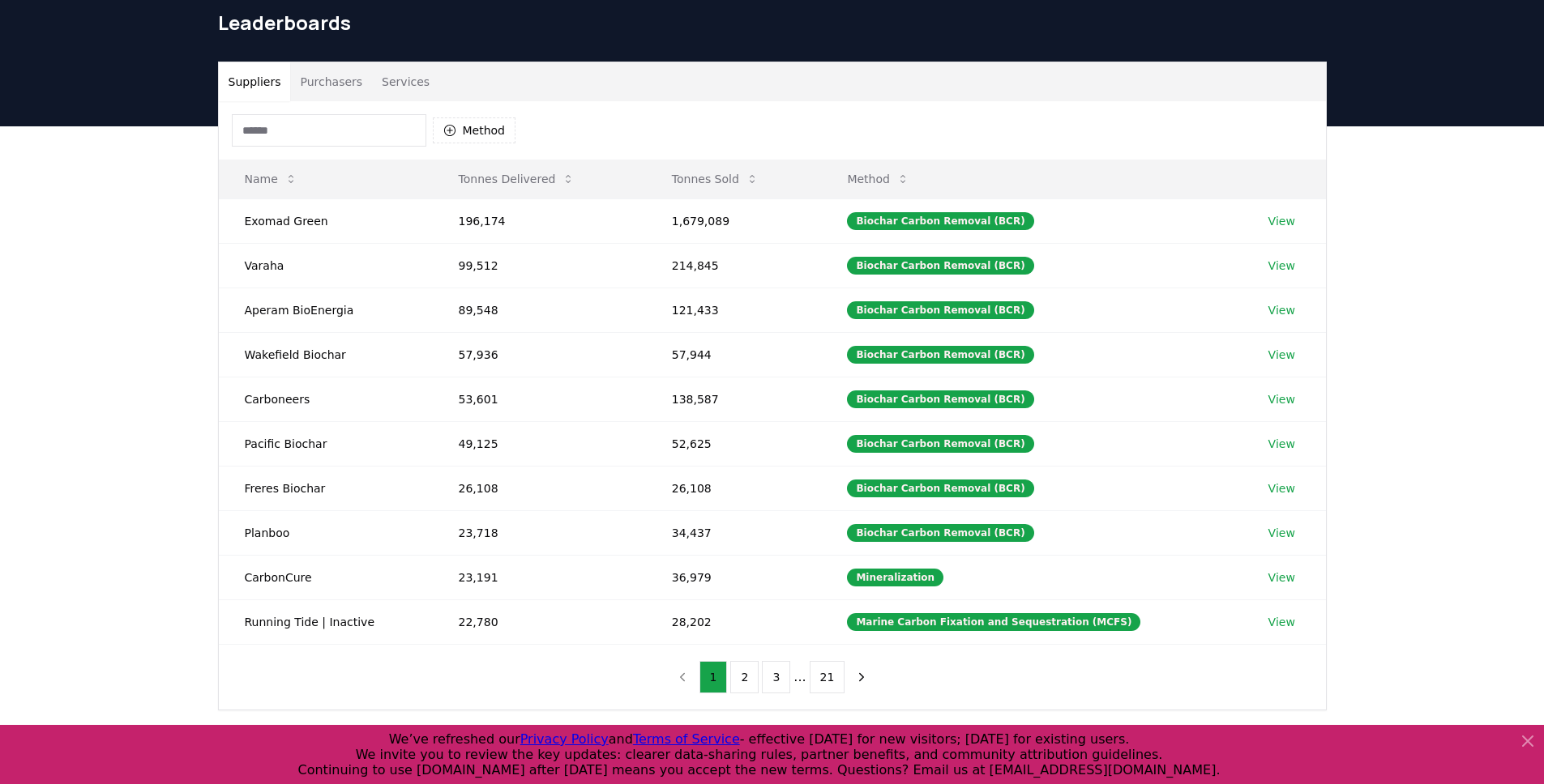
click at [253, 84] on button "Suppliers" at bounding box center [255, 81] width 72 height 39
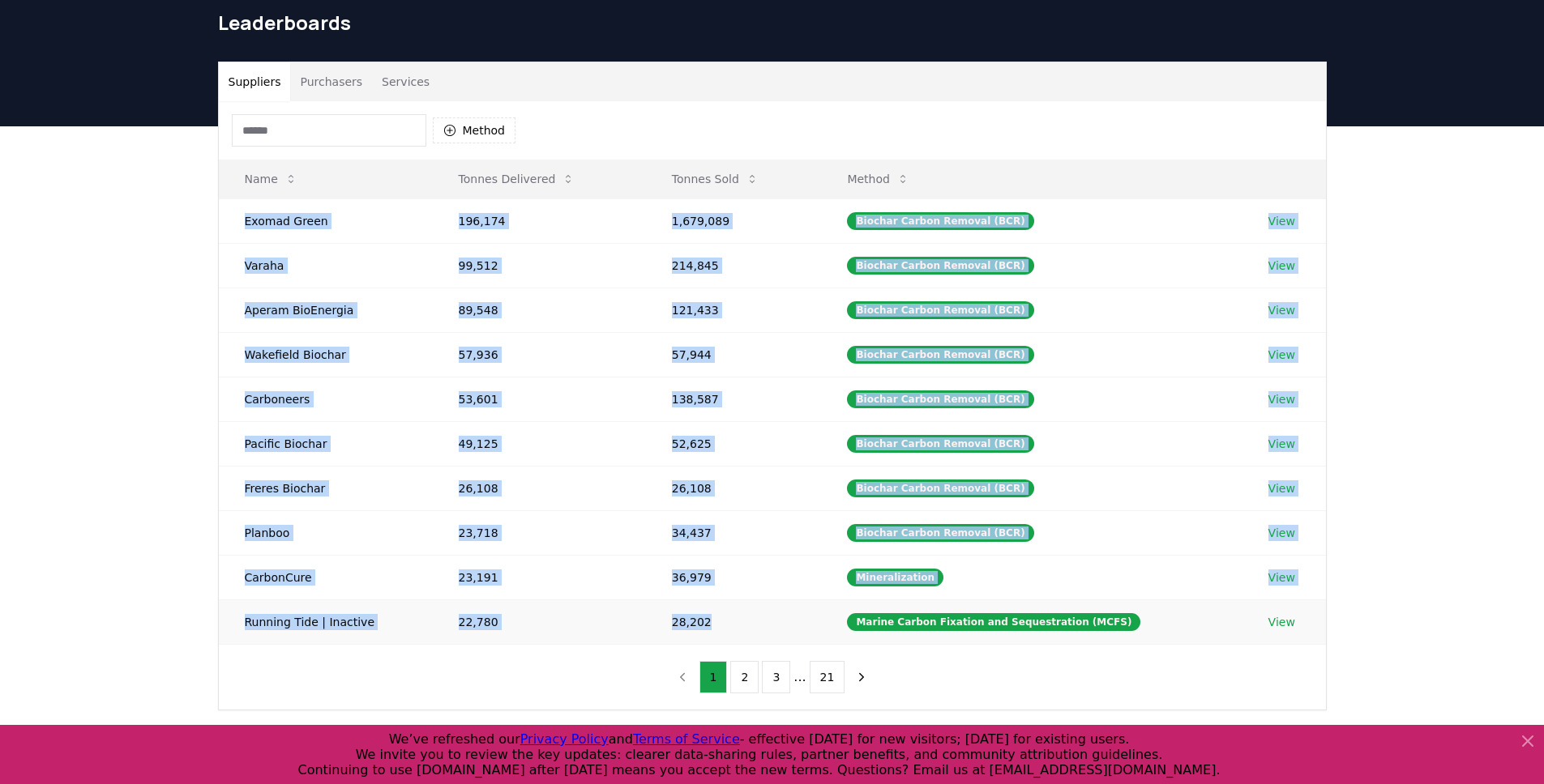
drag, startPoint x: 243, startPoint y: 216, endPoint x: 808, endPoint y: 617, distance: 692.8
click at [808, 617] on tbody "Exomad Green 196,174 1,679,089 Biochar Carbon Removal (BCR) View Varaha 99,512 …" at bounding box center [772, 421] width 1107 height 445
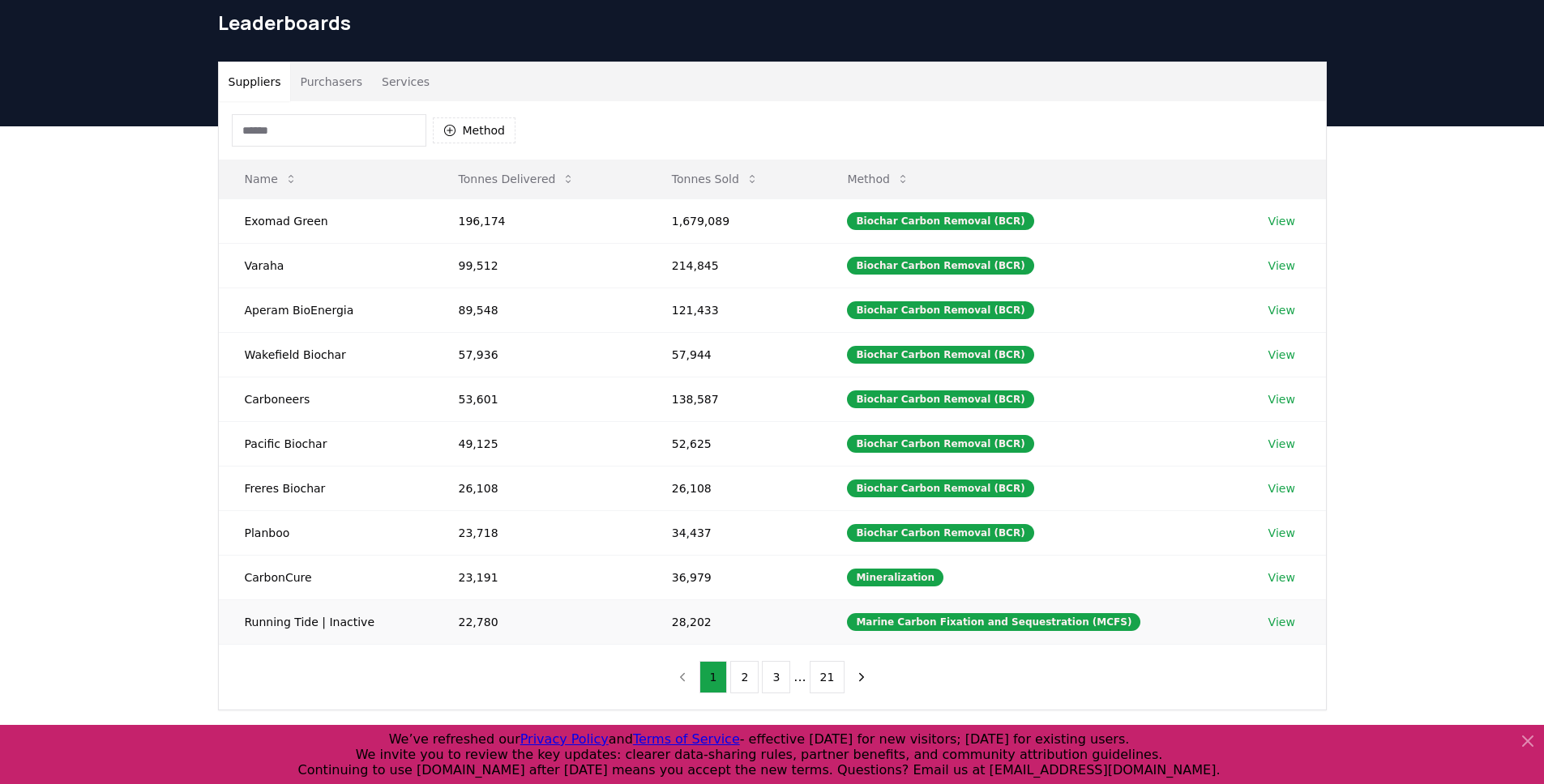
click at [809, 617] on td "28,202" at bounding box center [734, 622] width 176 height 44
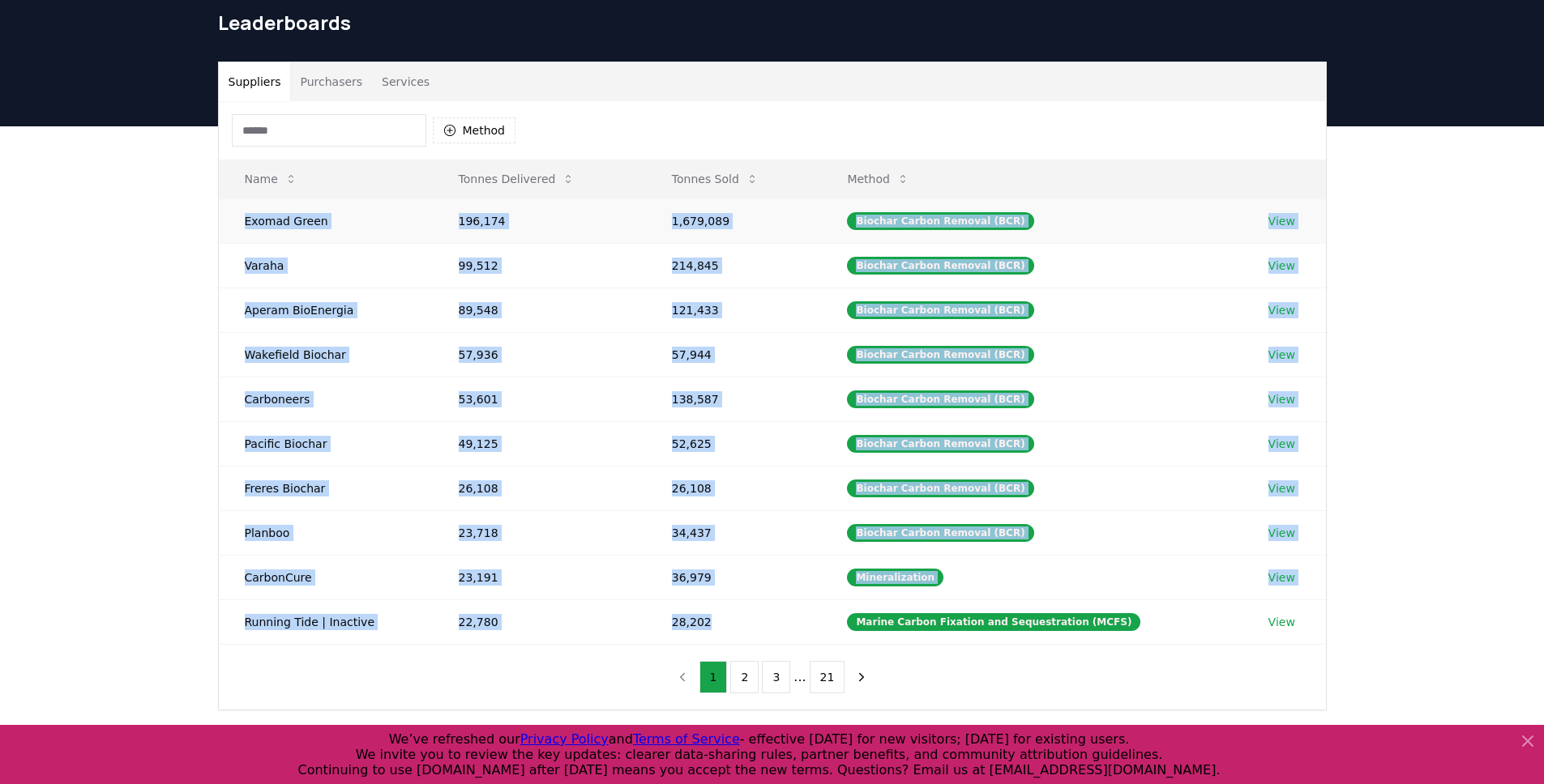
drag, startPoint x: 809, startPoint y: 617, endPoint x: 235, endPoint y: 215, distance: 700.8
click at [235, 215] on tbody "Exomad Green 196,174 1,679,089 Biochar Carbon Removal (BCR) View Varaha 99,512 …" at bounding box center [772, 421] width 1107 height 445
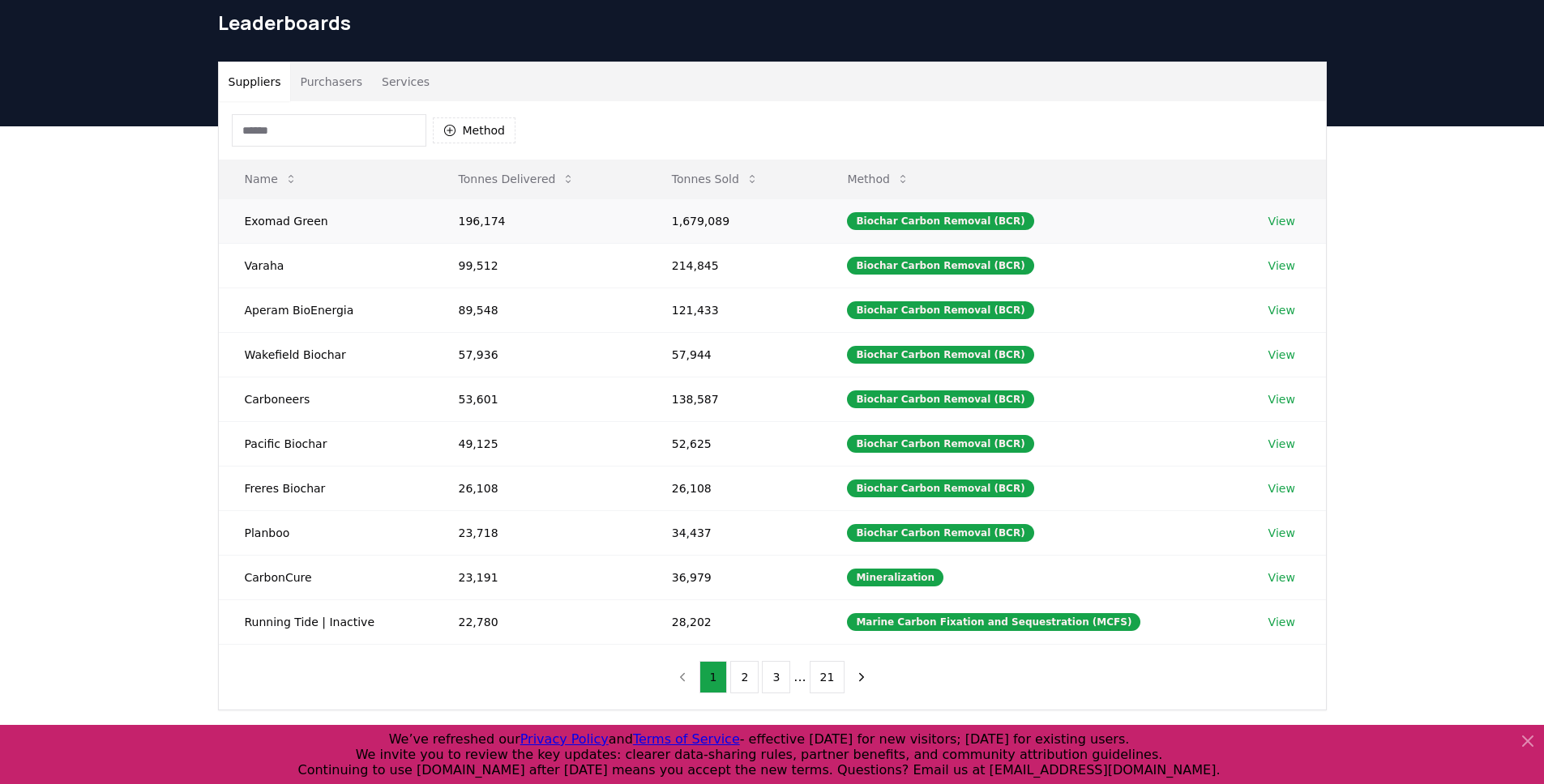
click at [235, 215] on td "Exomad Green" at bounding box center [326, 220] width 214 height 44
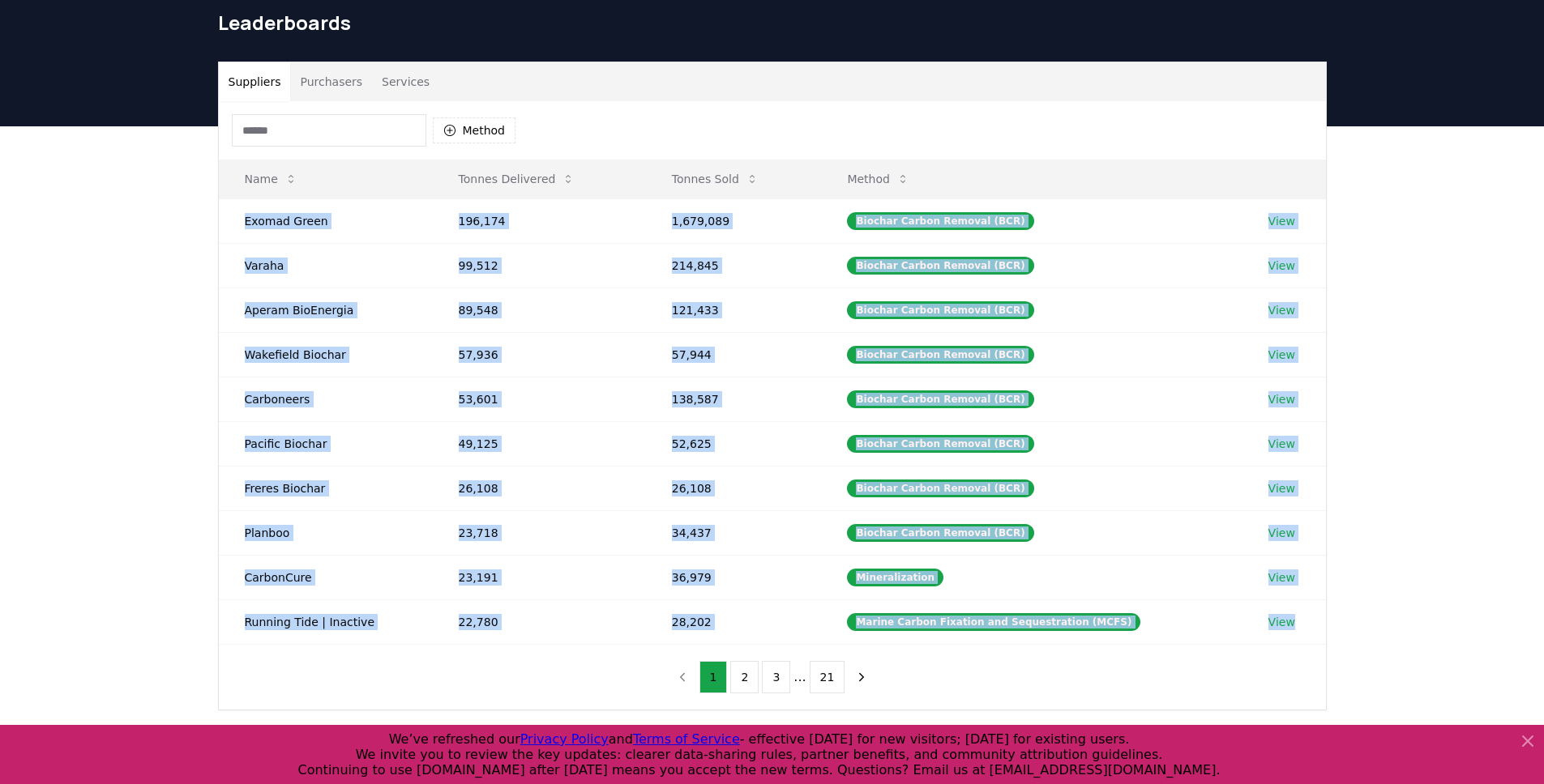
drag, startPoint x: 235, startPoint y: 215, endPoint x: 1364, endPoint y: 664, distance: 1215.0
click at [1364, 664] on div "Suppliers Purchasers Services Method Name Tonnes Delivered Tonnes Sold Method E…" at bounding box center [772, 451] width 1544 height 649
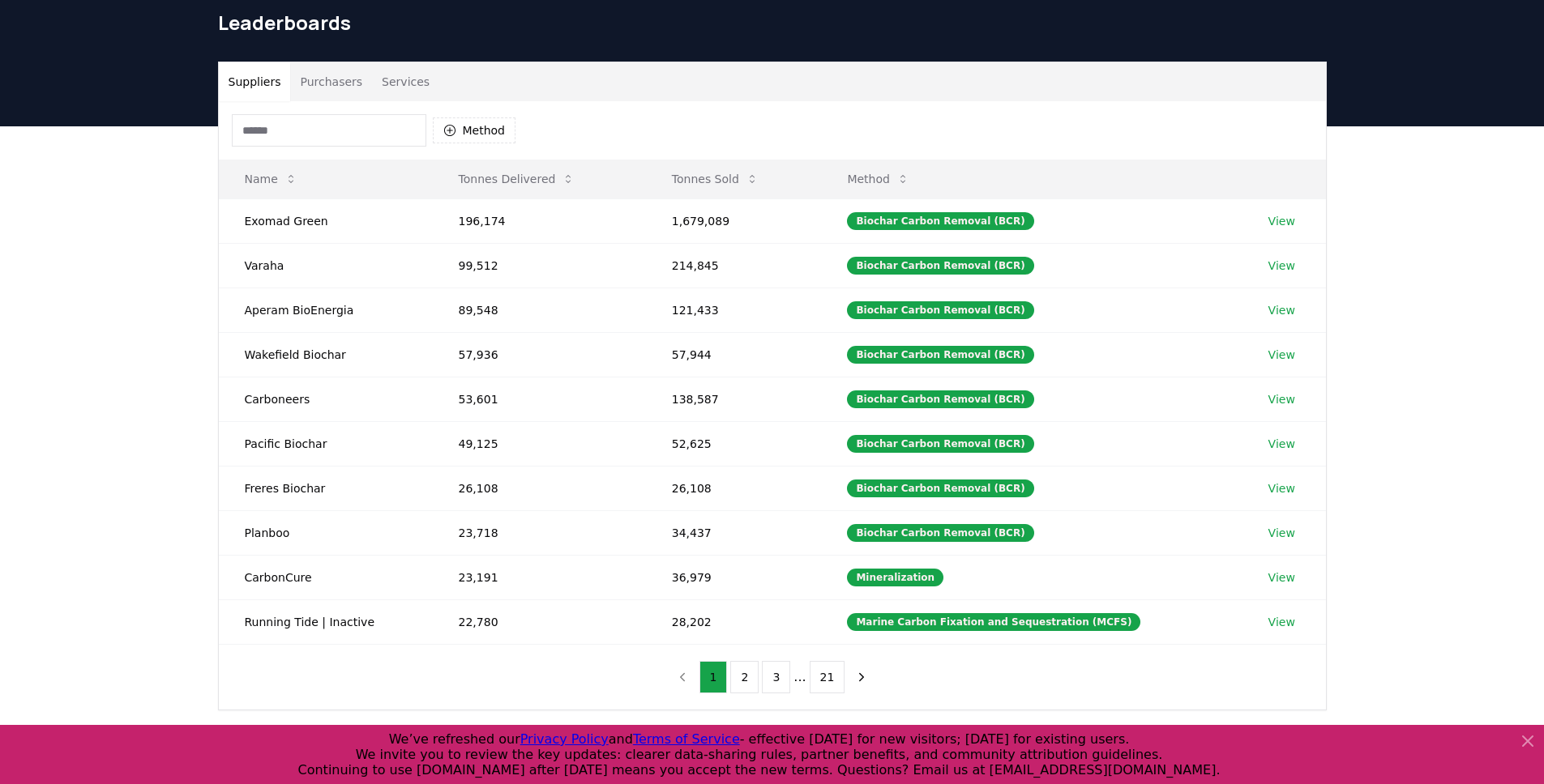
click at [1364, 663] on div "Suppliers Purchasers Services Method Name Tonnes Delivered Tonnes Sold Method E…" at bounding box center [772, 451] width 1544 height 649
drag, startPoint x: 1367, startPoint y: 623, endPoint x: 103, endPoint y: 201, distance: 1332.6
click at [103, 201] on div "Suppliers Purchasers Services Method Name Tonnes Delivered Tonnes Sold Method E…" at bounding box center [772, 451] width 1544 height 649
click at [102, 208] on div "Suppliers Purchasers Services Method Name Tonnes Delivered Tonnes Sold Method E…" at bounding box center [772, 451] width 1544 height 649
click at [255, 578] on td "CarbonCure" at bounding box center [326, 576] width 214 height 44
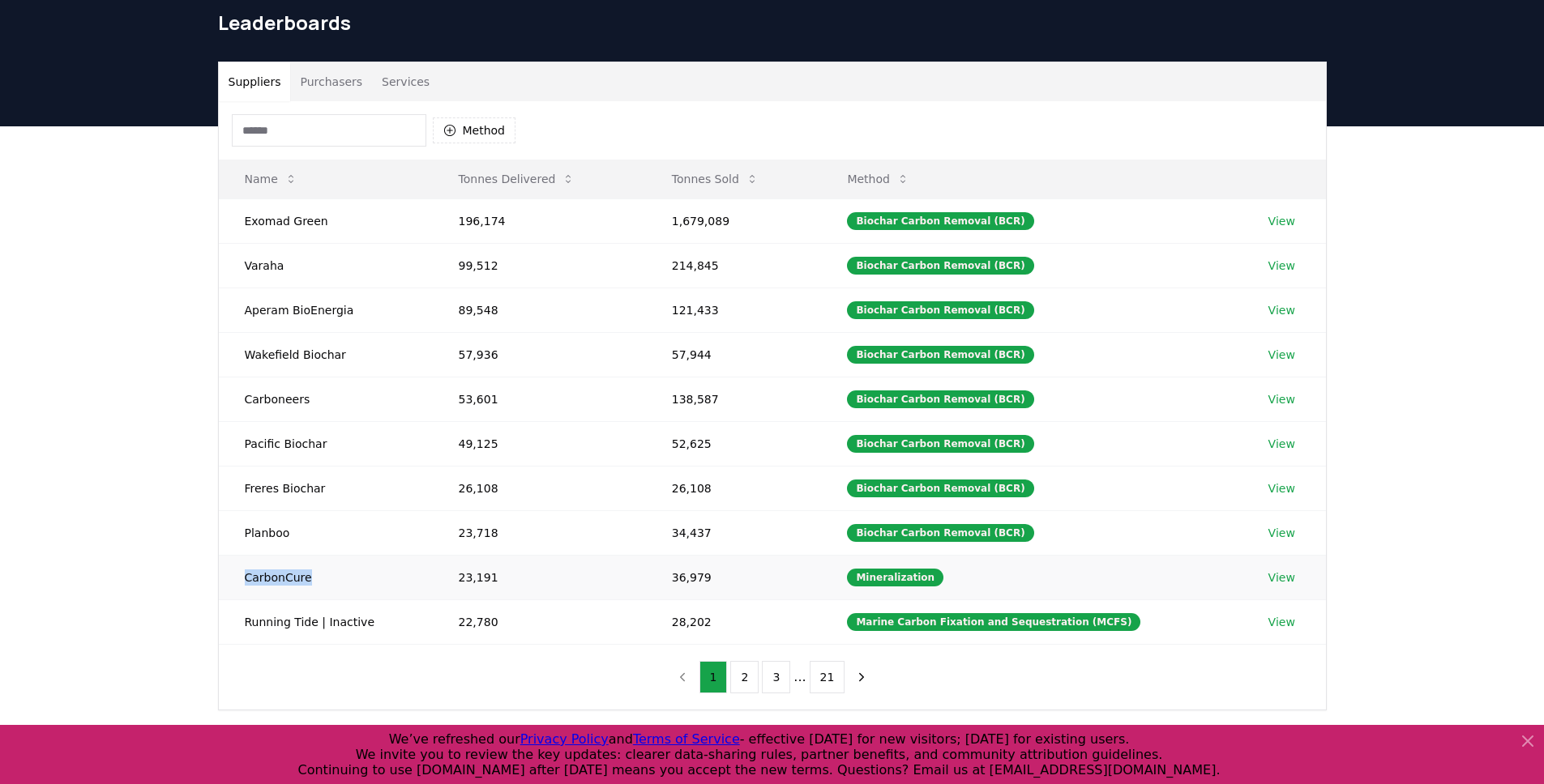
click at [255, 578] on td "CarbonCure" at bounding box center [326, 576] width 214 height 44
click at [1282, 582] on link "View" at bounding box center [1282, 577] width 26 height 16
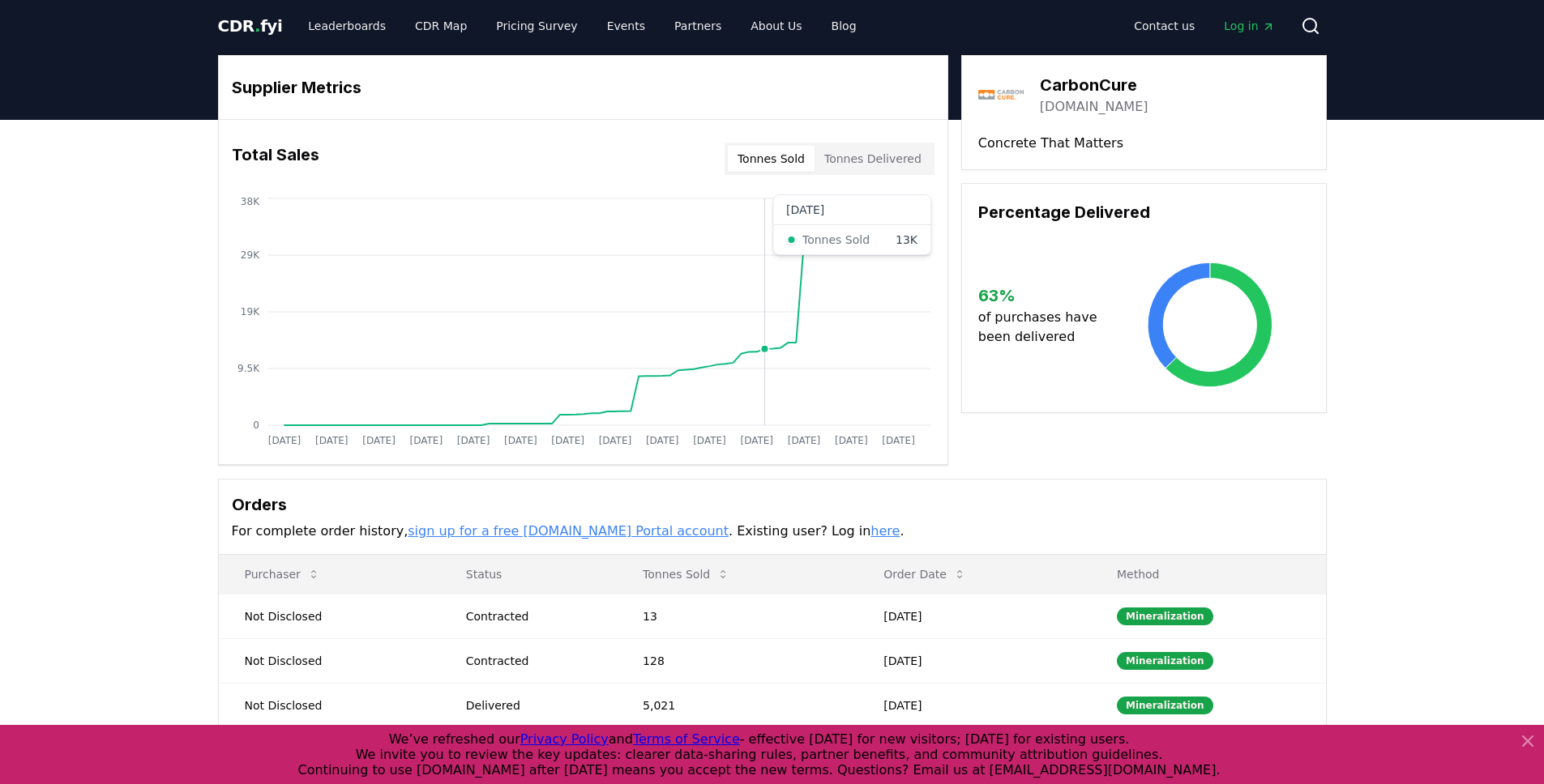
scroll to position [7, 0]
